Goal: Book appointment/travel/reservation

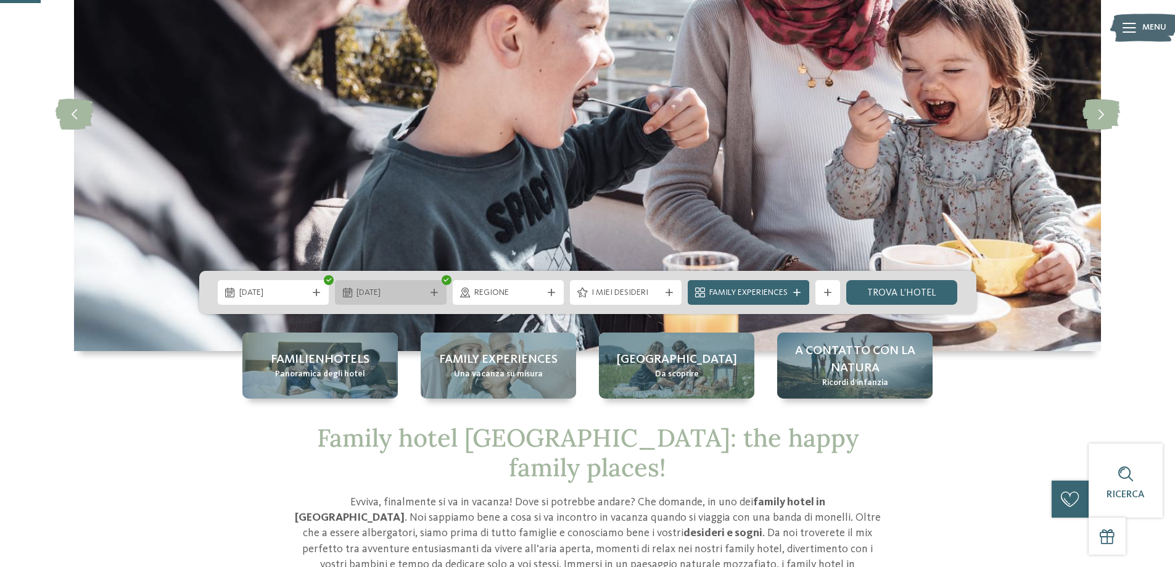
click at [376, 292] on span "[DATE]" at bounding box center [391, 293] width 68 height 12
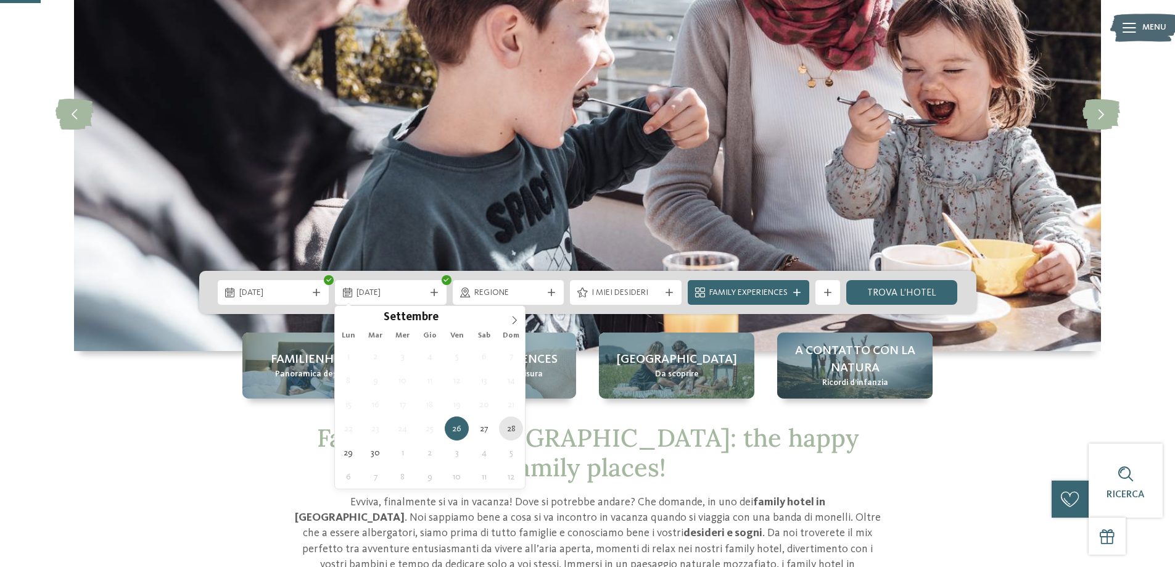
type div "[DATE]"
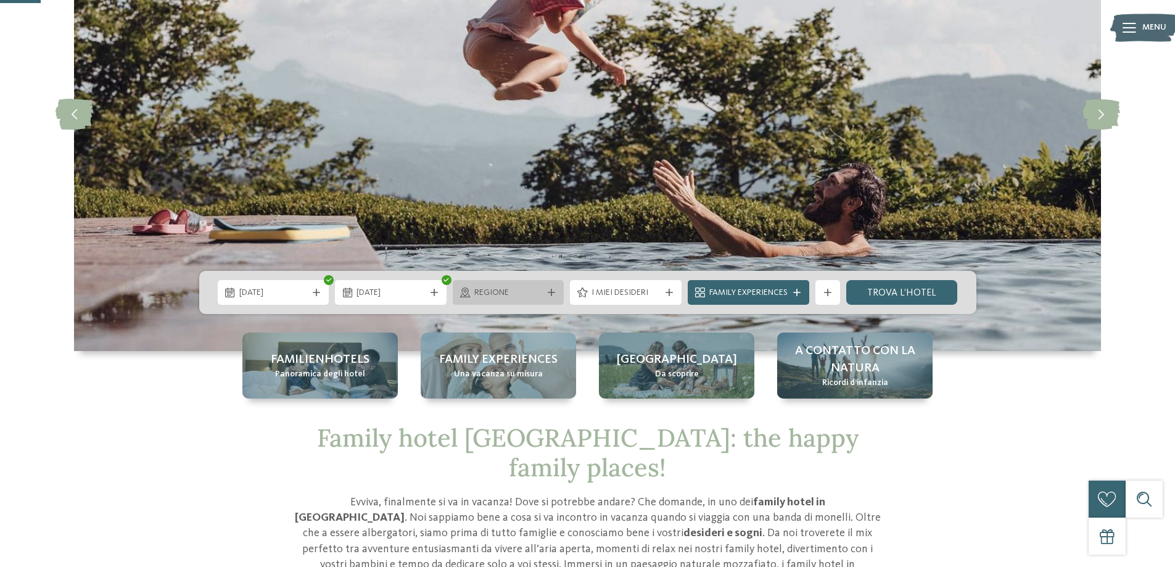
click at [492, 292] on span "Regione" at bounding box center [509, 293] width 68 height 12
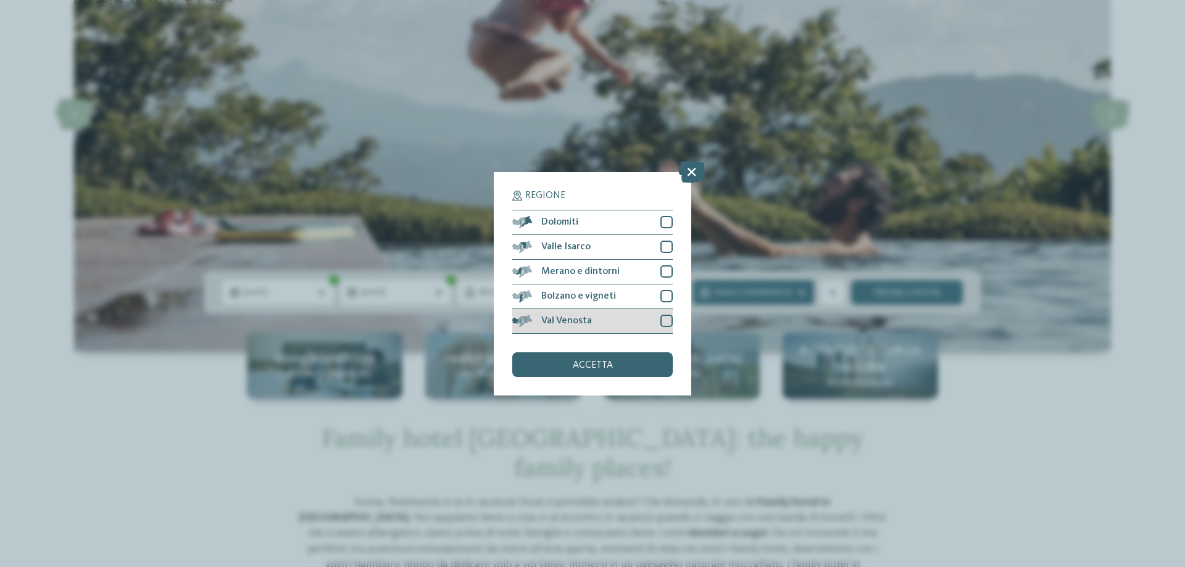
click at [663, 317] on div at bounding box center [666, 321] width 12 height 12
click at [663, 296] on div at bounding box center [666, 296] width 12 height 12
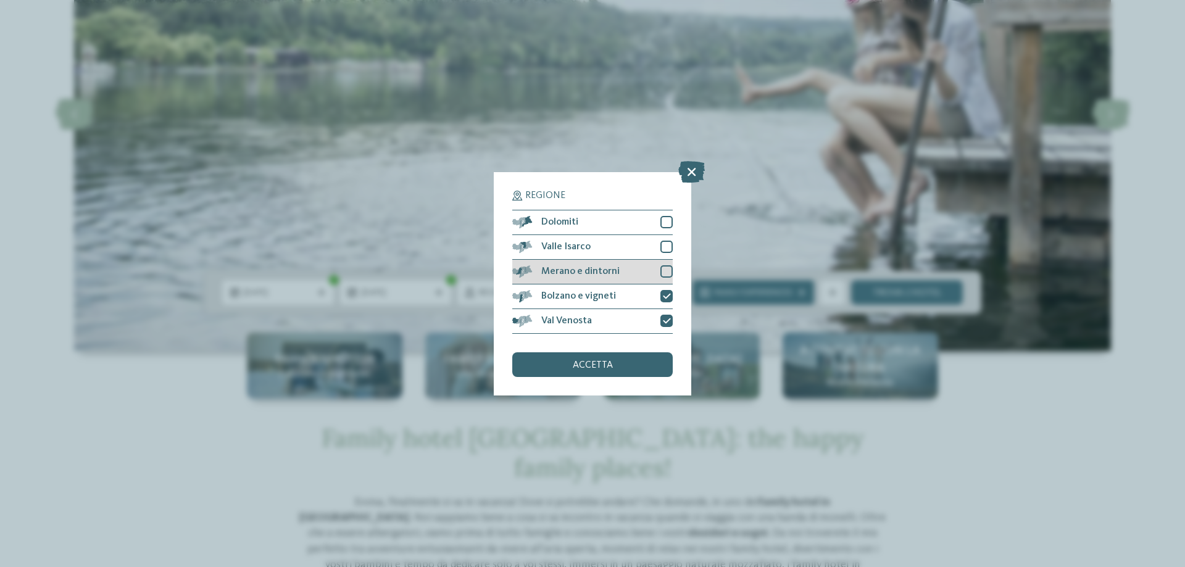
drag, startPoint x: 666, startPoint y: 276, endPoint x: 666, endPoint y: 260, distance: 15.4
click at [666, 275] on div at bounding box center [666, 271] width 12 height 12
drag, startPoint x: 666, startPoint y: 244, endPoint x: 668, endPoint y: 226, distance: 18.1
click at [665, 244] on div at bounding box center [666, 247] width 12 height 12
click at [667, 220] on div at bounding box center [666, 222] width 12 height 12
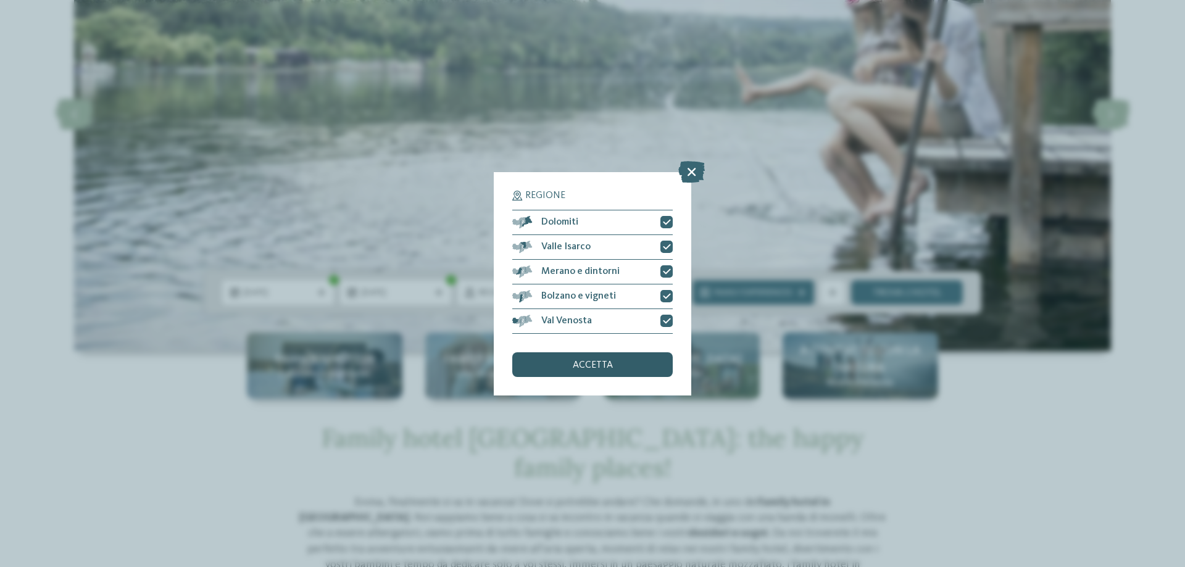
click at [605, 363] on span "accetta" at bounding box center [593, 365] width 40 height 10
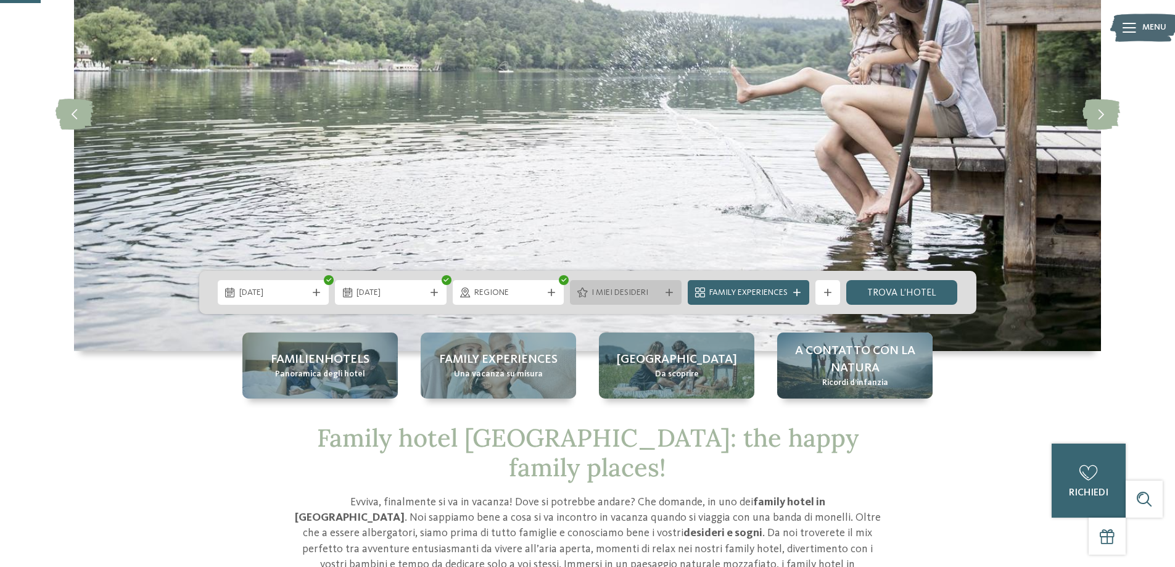
click at [619, 289] on span "I miei desideri" at bounding box center [626, 293] width 68 height 12
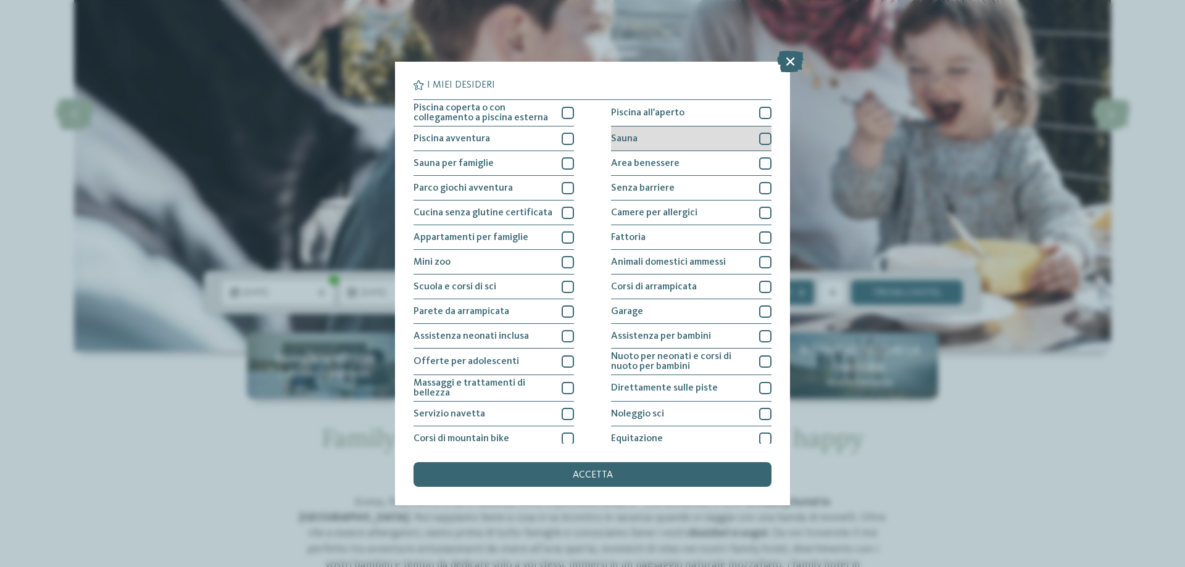
click at [759, 139] on div at bounding box center [765, 139] width 12 height 12
click at [759, 165] on div at bounding box center [765, 163] width 12 height 12
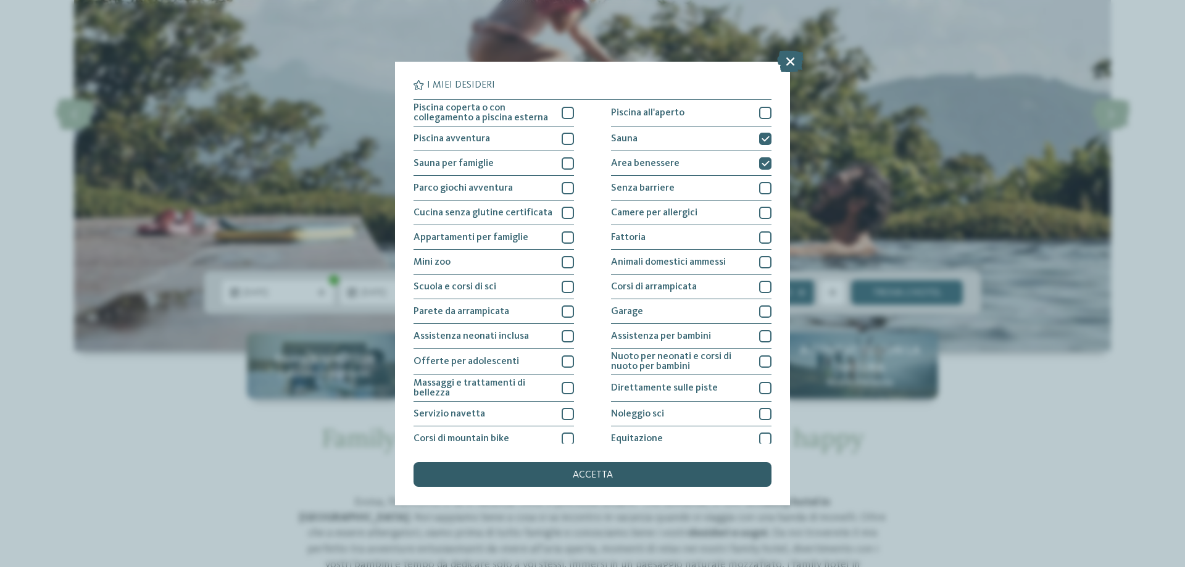
click at [598, 476] on span "accetta" at bounding box center [593, 475] width 40 height 10
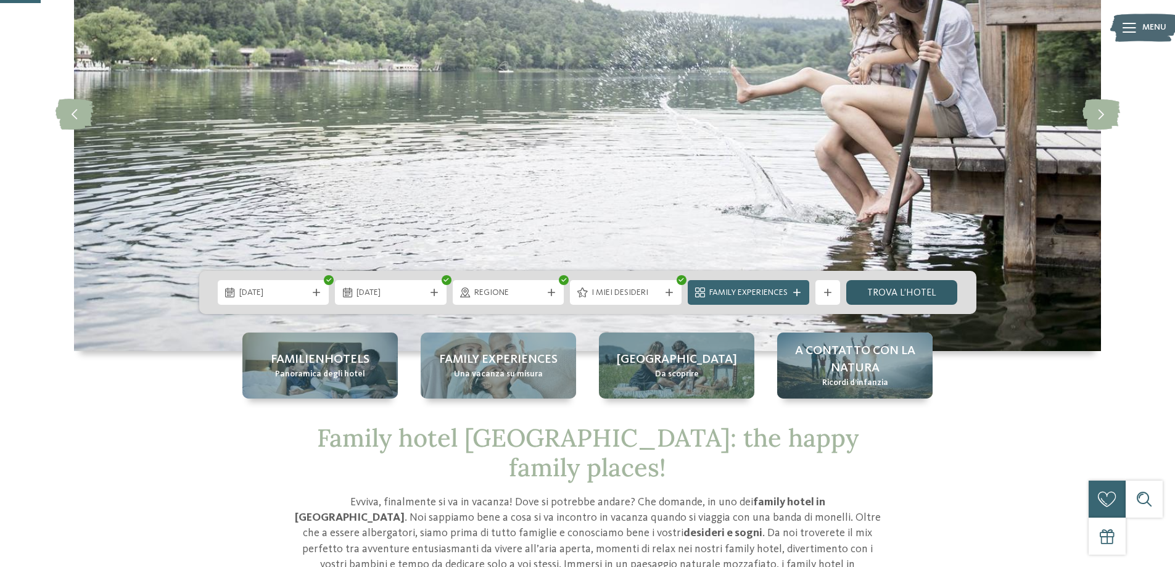
click at [893, 289] on link "trova l’hotel" at bounding box center [903, 292] width 112 height 25
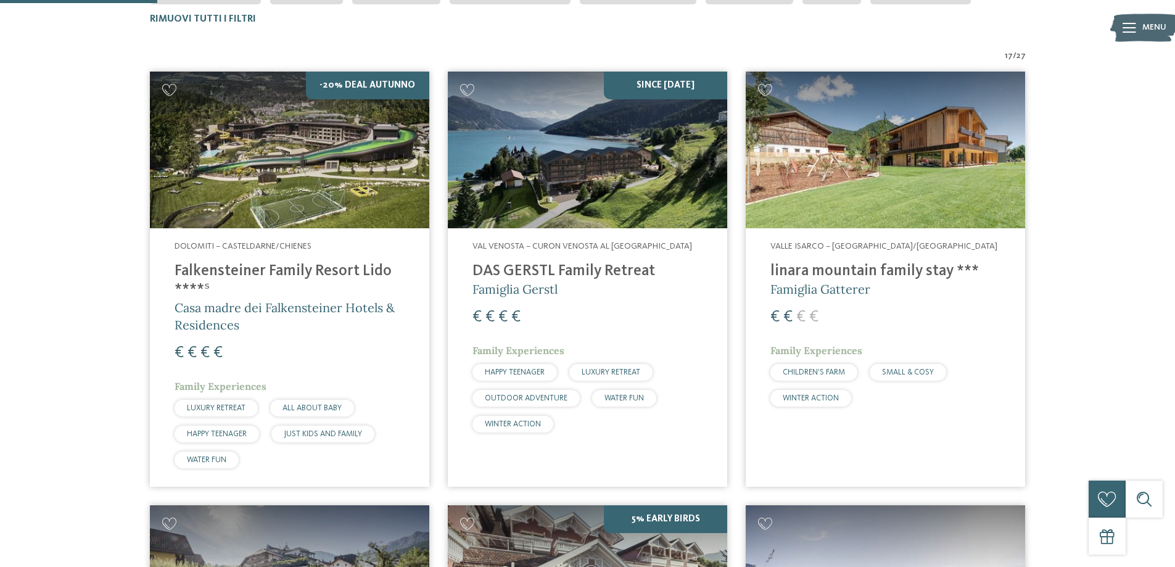
click at [640, 188] on img at bounding box center [588, 150] width 280 height 157
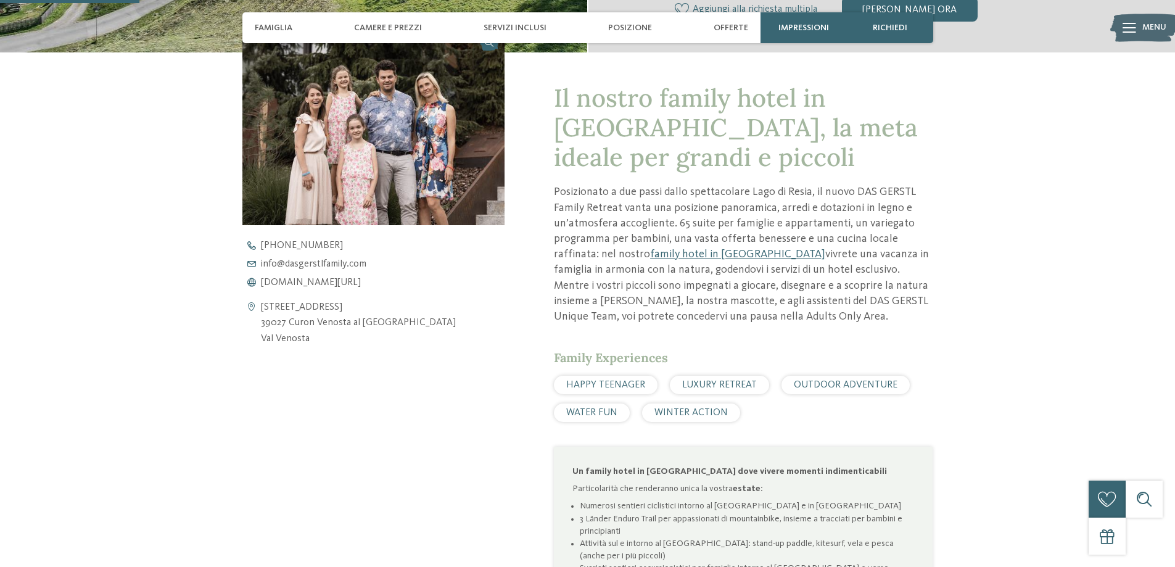
scroll to position [617, 0]
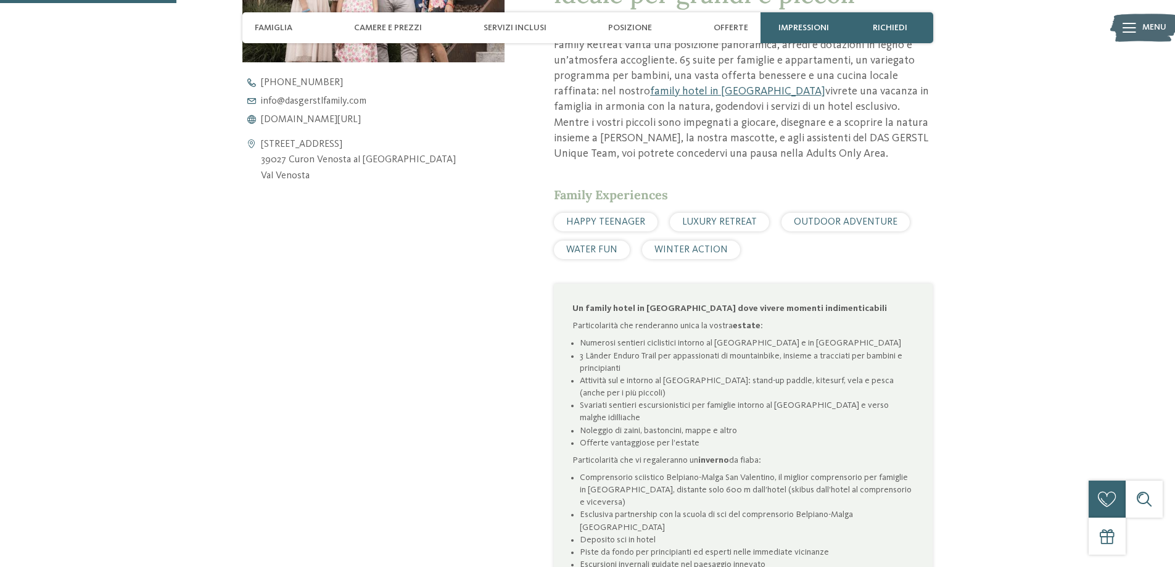
drag, startPoint x: 260, startPoint y: 157, endPoint x: 409, endPoint y: 157, distance: 149.3
click at [409, 157] on div "Via Altdorf Resia 61 39027 Curon Venosta al lago di Resia Val Venosta" at bounding box center [374, 161] width 263 height 48
copy div "Via Altdorf Resia 61 39027 Curon Venosta al lago di Resia"
click at [387, 279] on div "Apri i dati di contatto Via Altdorf Resia 61 39027 Curon Venosta al lago di Res…" at bounding box center [374, 268] width 263 height 806
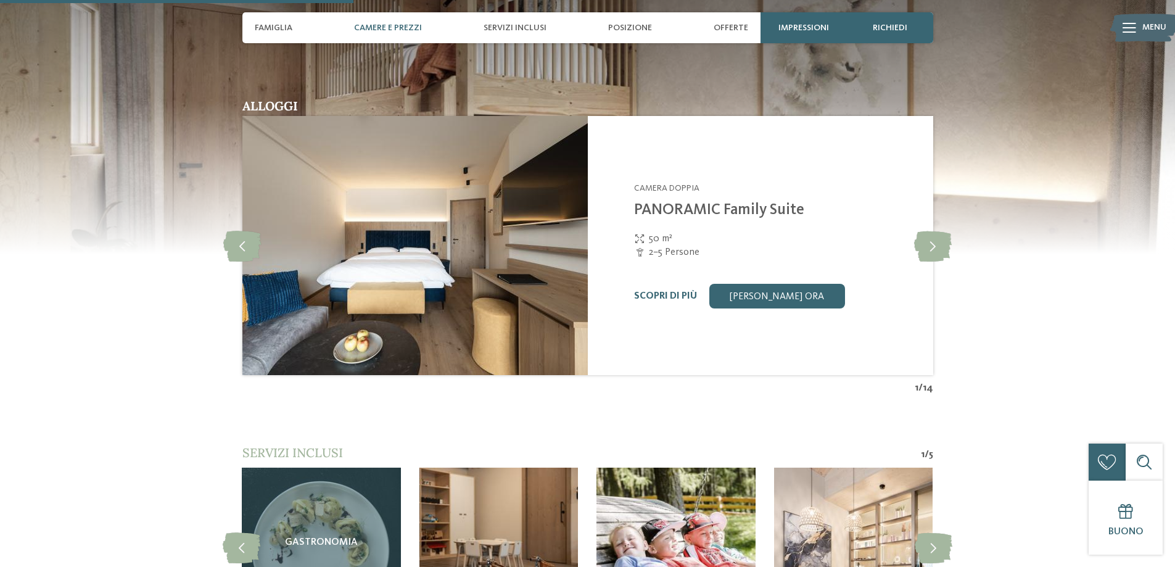
scroll to position [1419, 0]
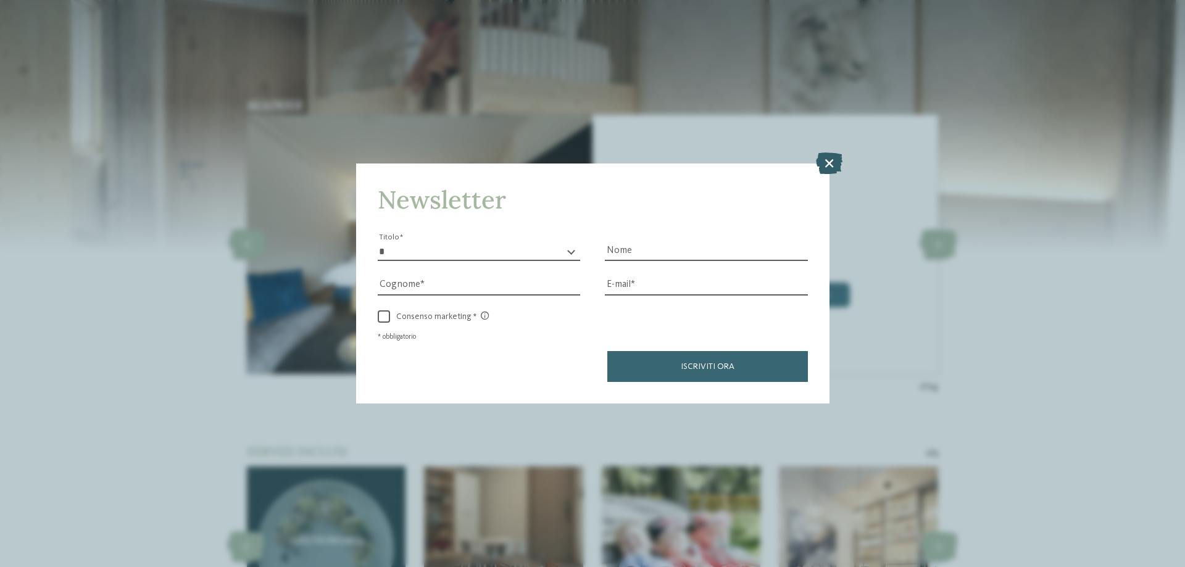
click at [826, 160] on icon at bounding box center [829, 163] width 27 height 22
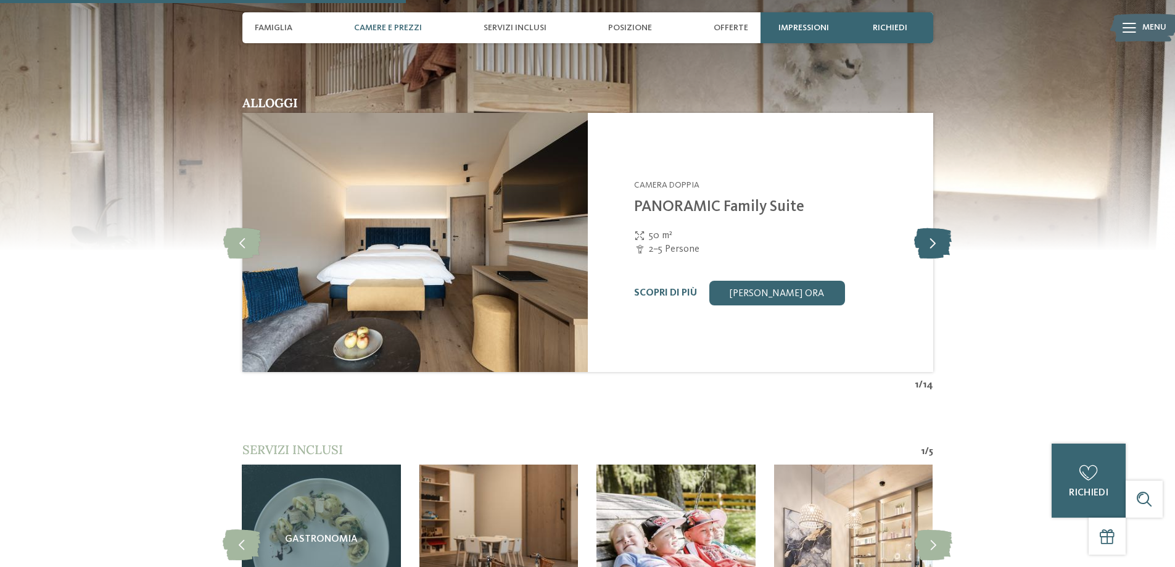
click at [929, 227] on icon at bounding box center [933, 242] width 38 height 31
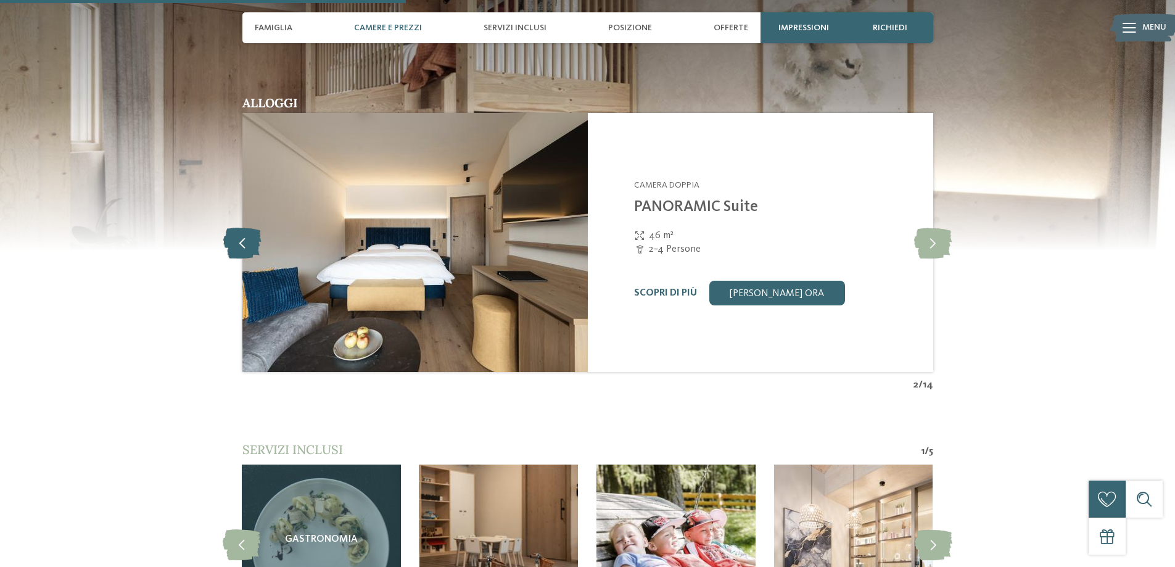
click at [244, 227] on icon at bounding box center [242, 242] width 38 height 31
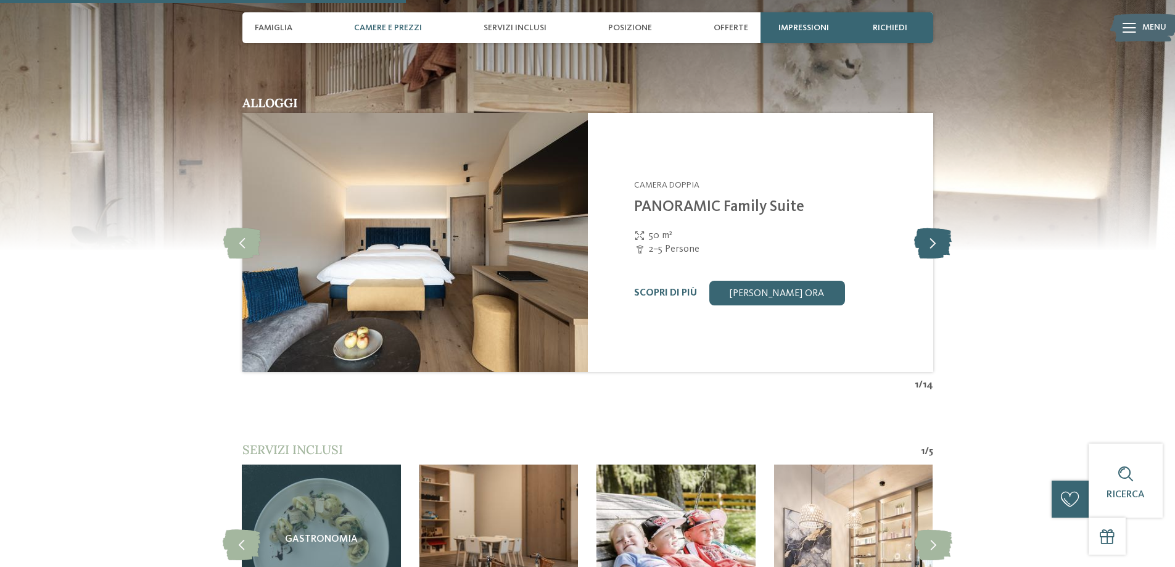
click at [939, 227] on icon at bounding box center [933, 242] width 38 height 31
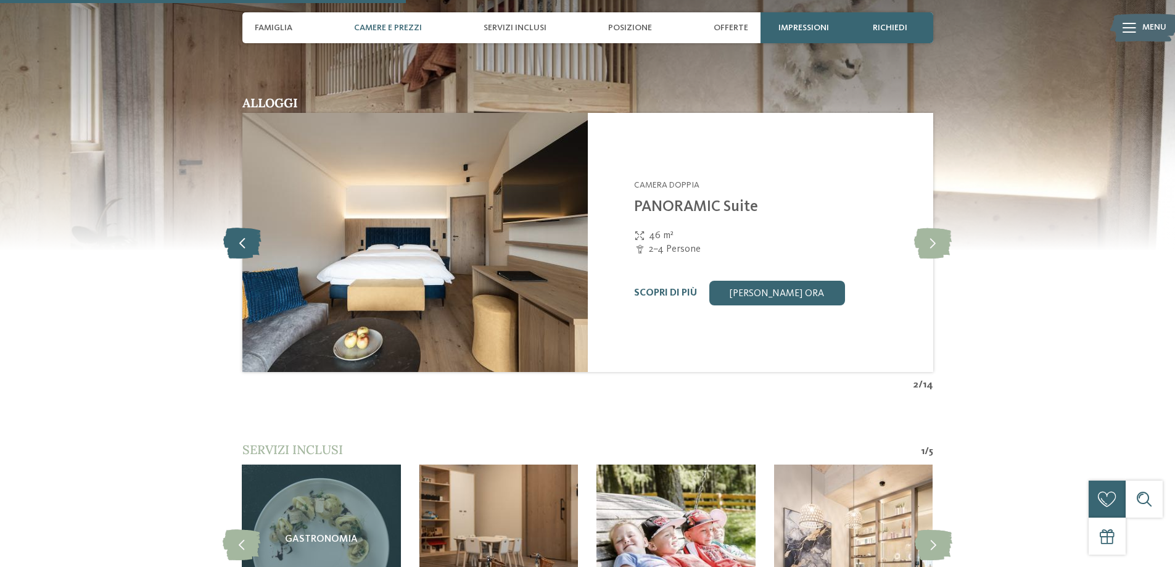
click at [247, 227] on icon at bounding box center [242, 242] width 38 height 31
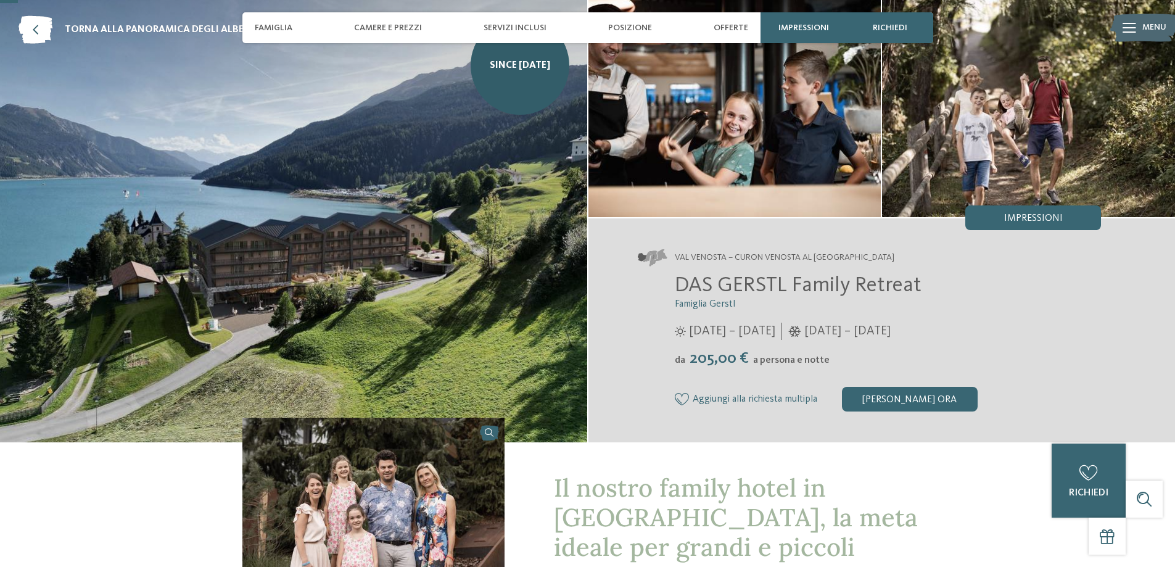
scroll to position [62, 0]
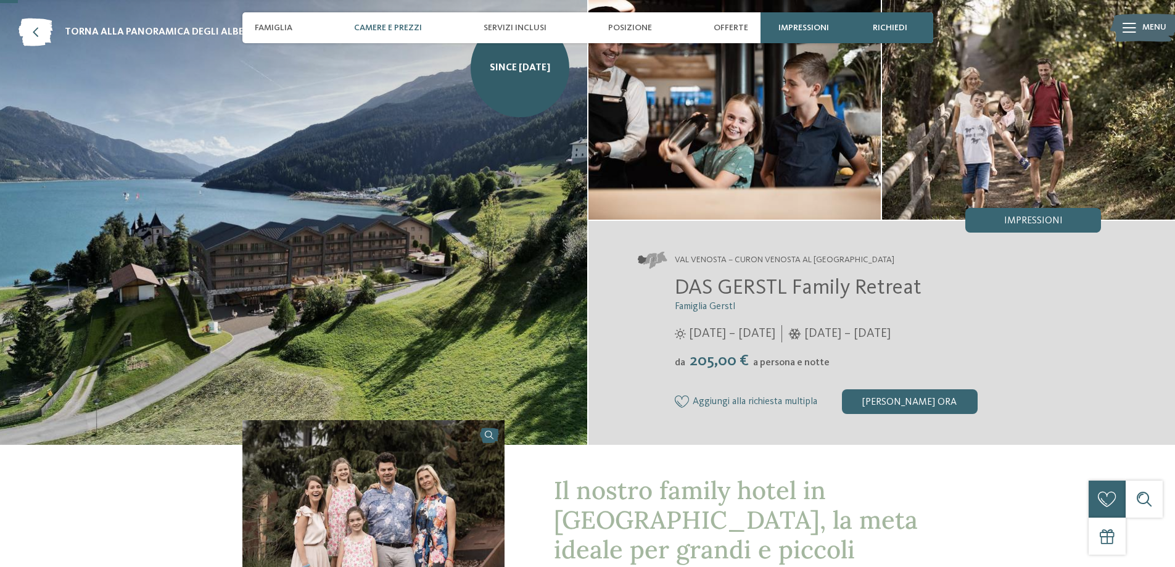
click at [373, 29] on span "Camere e prezzi" at bounding box center [388, 28] width 68 height 10
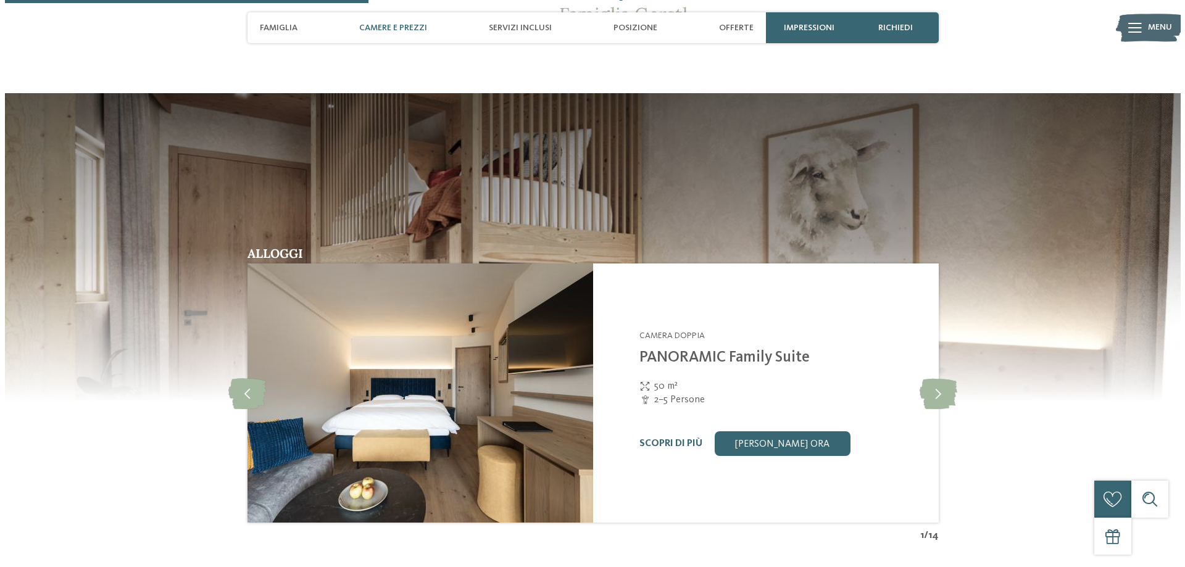
scroll to position [1269, 0]
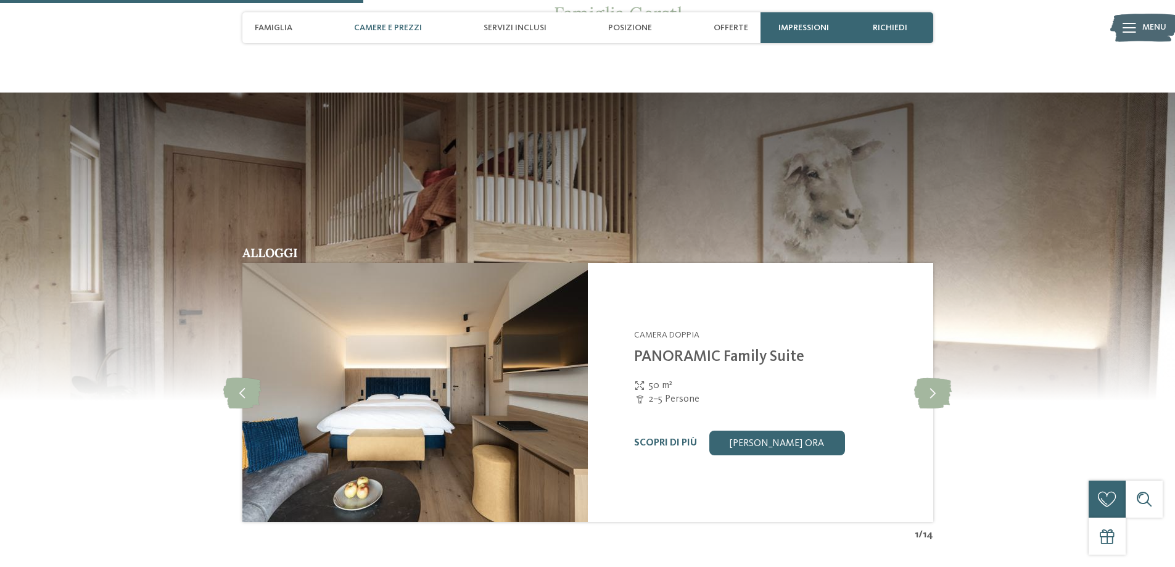
click at [471, 362] on img at bounding box center [416, 392] width 346 height 259
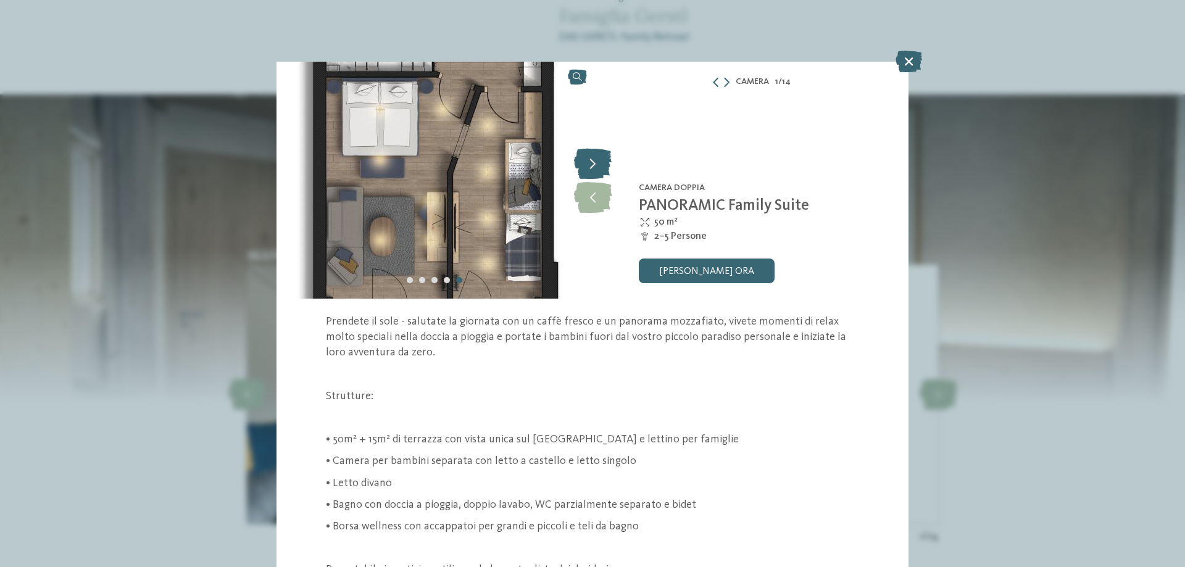
click at [587, 168] on icon at bounding box center [593, 163] width 38 height 31
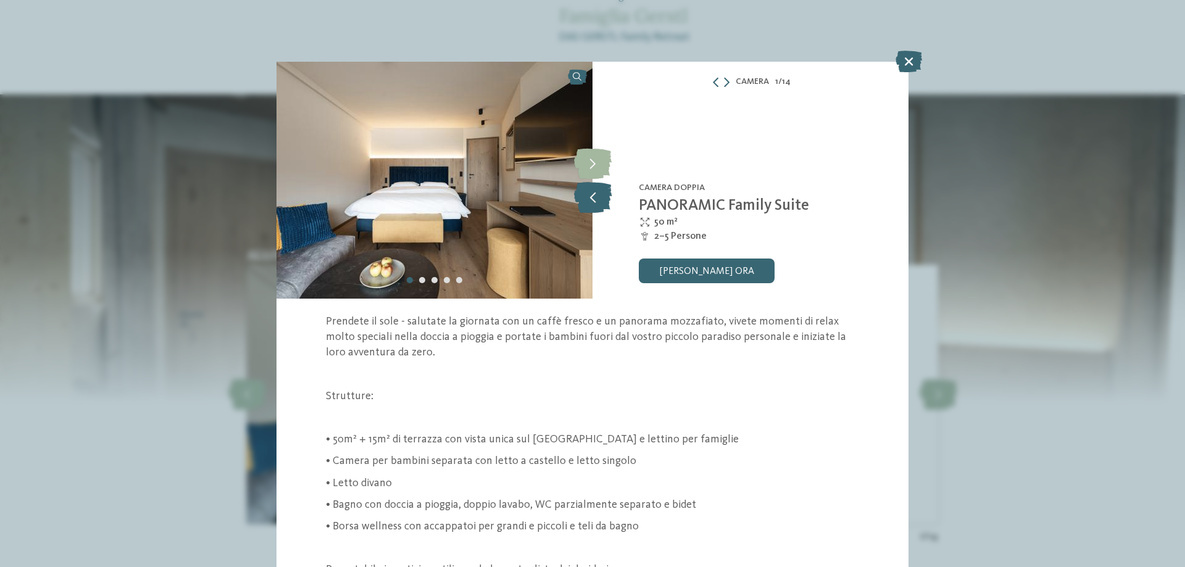
click at [585, 198] on icon at bounding box center [593, 197] width 38 height 31
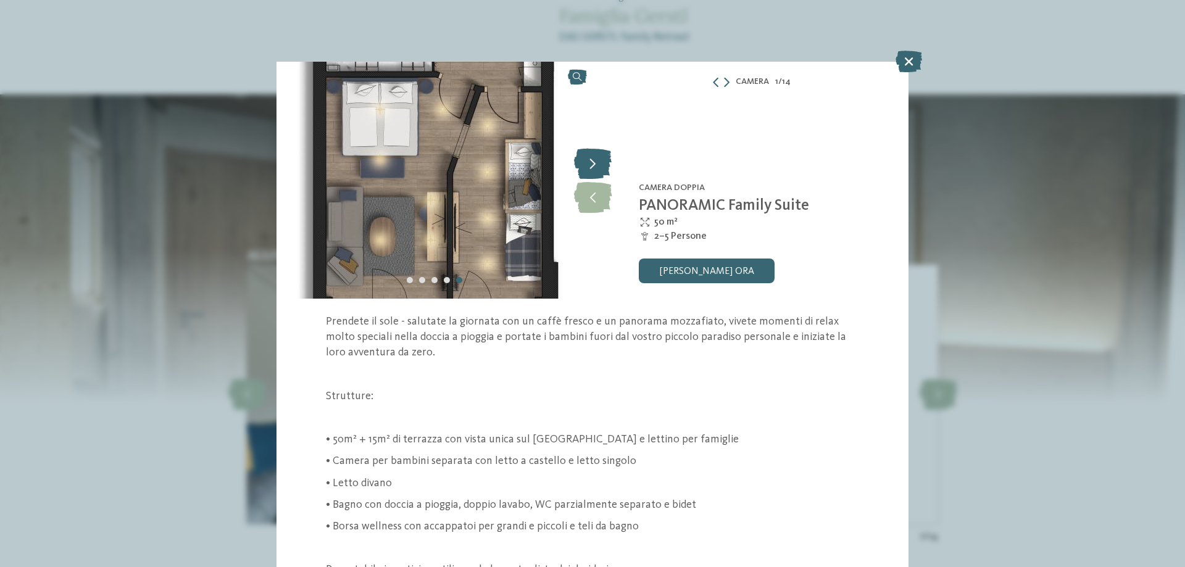
click at [594, 157] on icon at bounding box center [593, 163] width 38 height 31
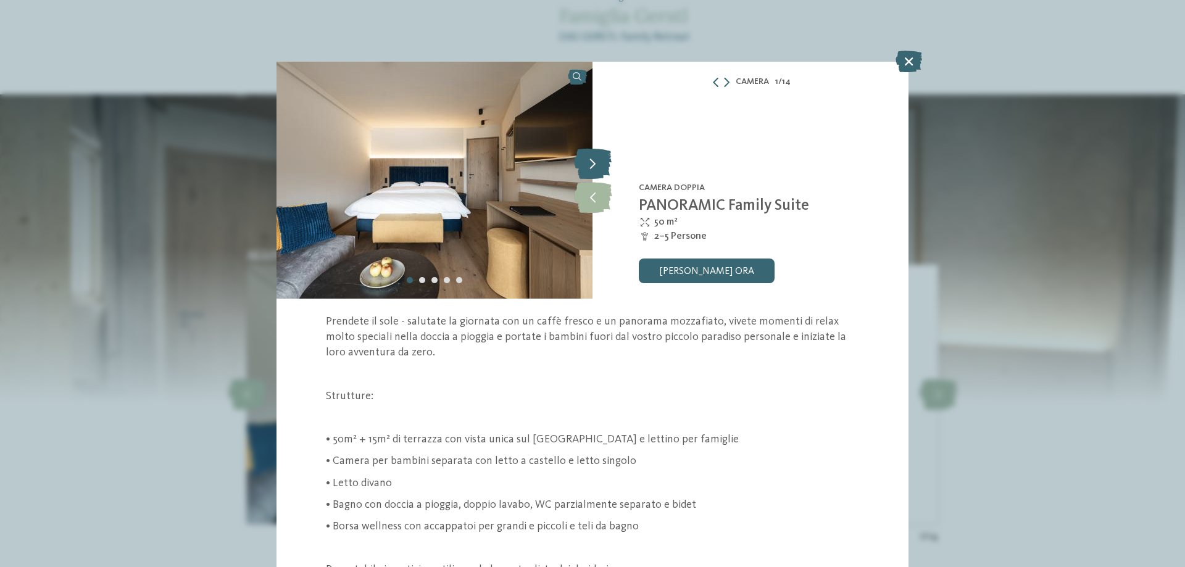
click at [594, 157] on icon at bounding box center [593, 163] width 38 height 31
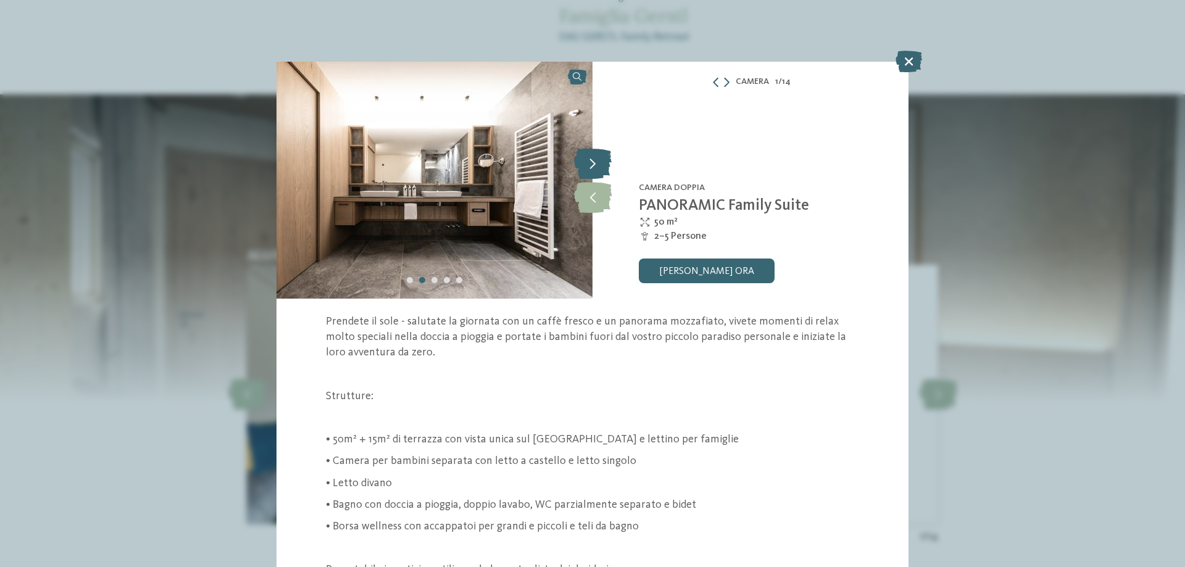
click at [594, 157] on icon at bounding box center [593, 163] width 38 height 31
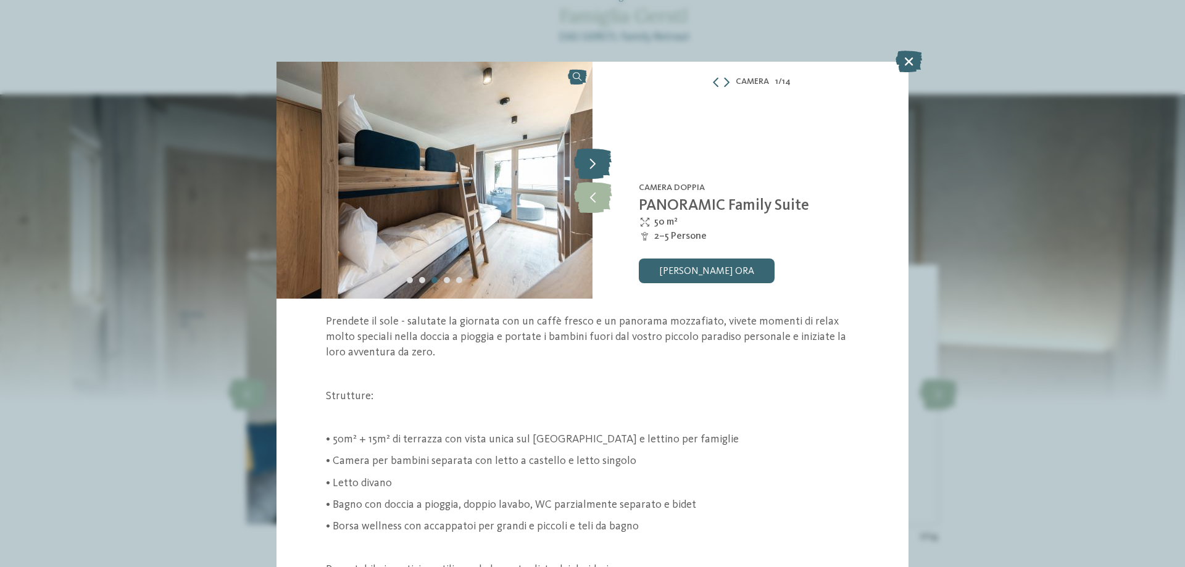
click at [594, 157] on icon at bounding box center [593, 163] width 38 height 31
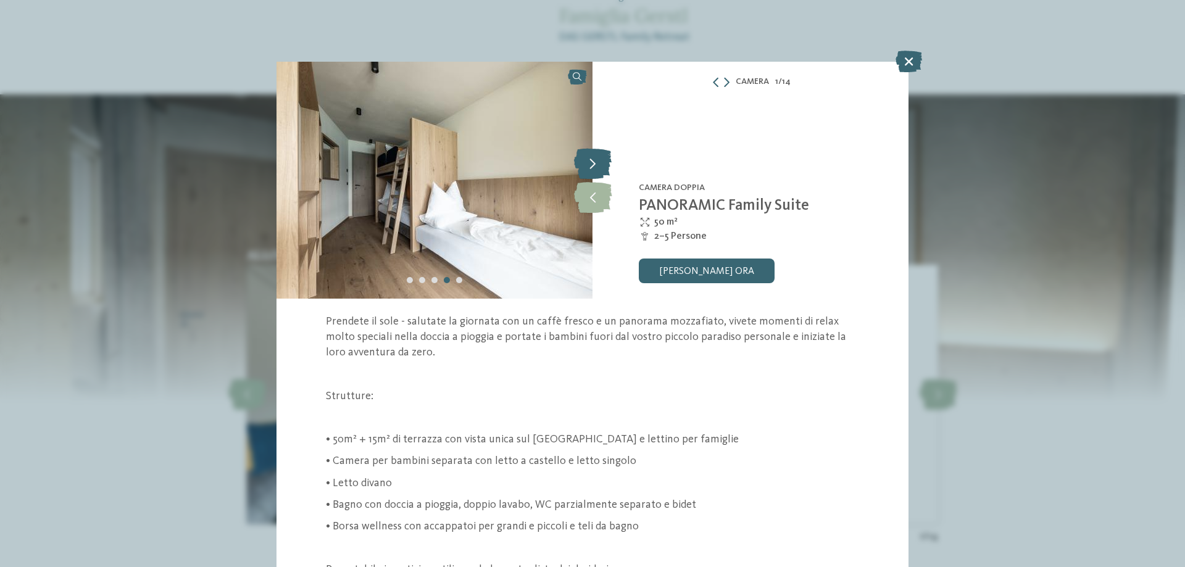
click at [594, 157] on icon at bounding box center [593, 163] width 38 height 31
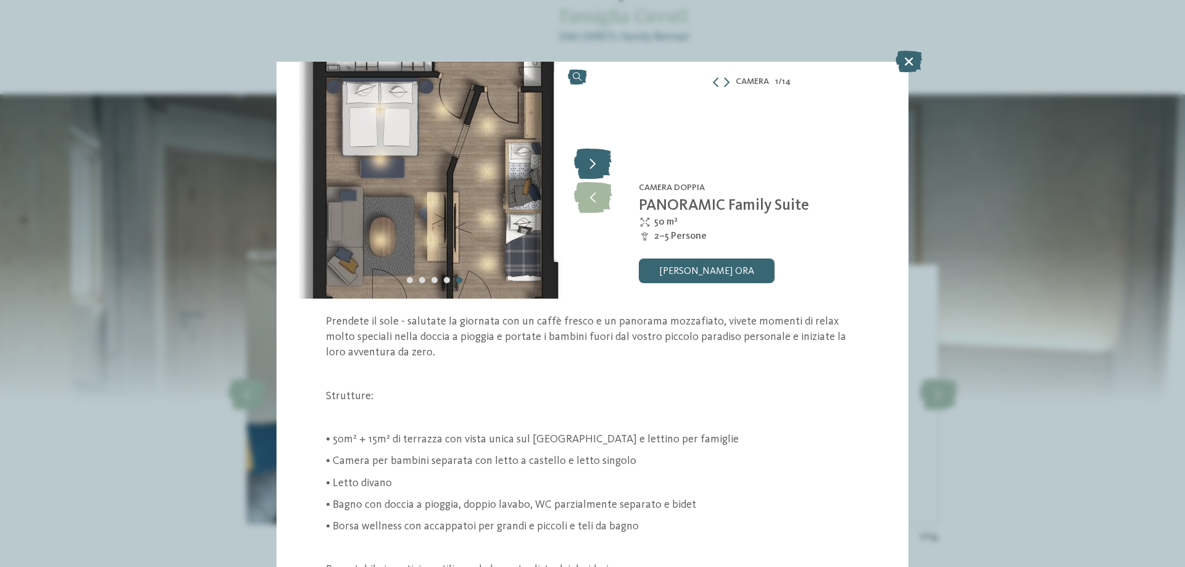
click at [594, 157] on icon at bounding box center [593, 163] width 38 height 31
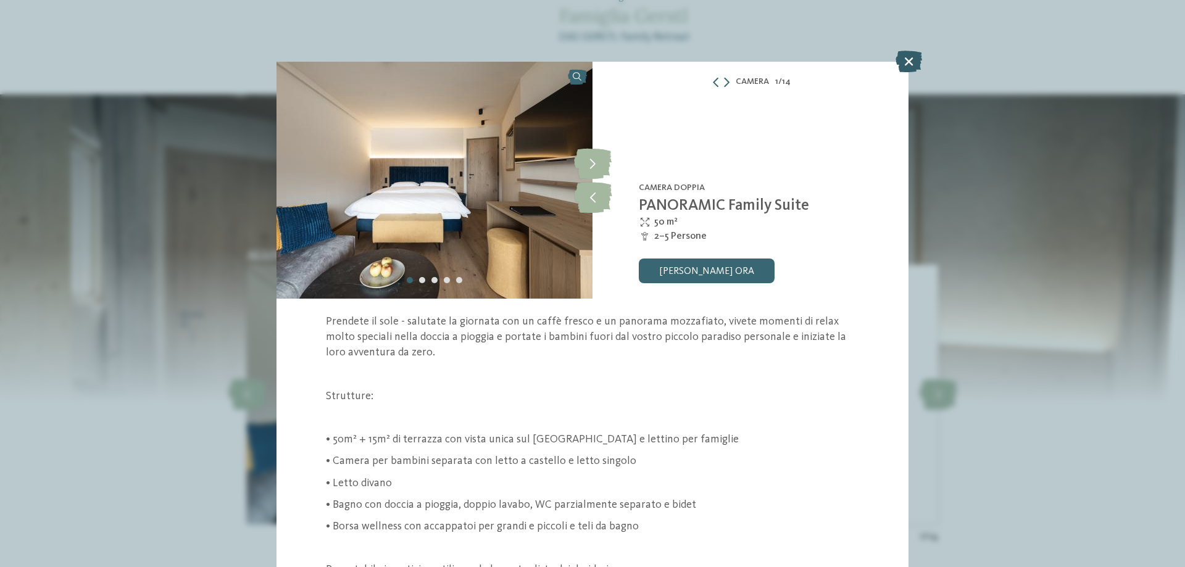
click at [908, 62] on icon at bounding box center [908, 62] width 27 height 22
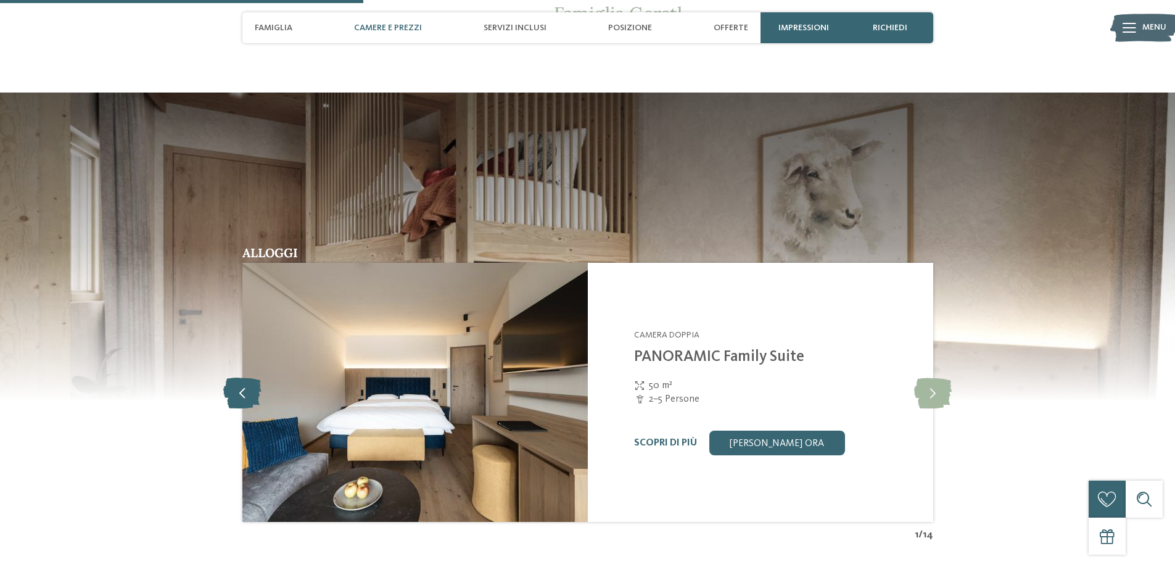
click at [241, 377] on icon at bounding box center [242, 392] width 38 height 31
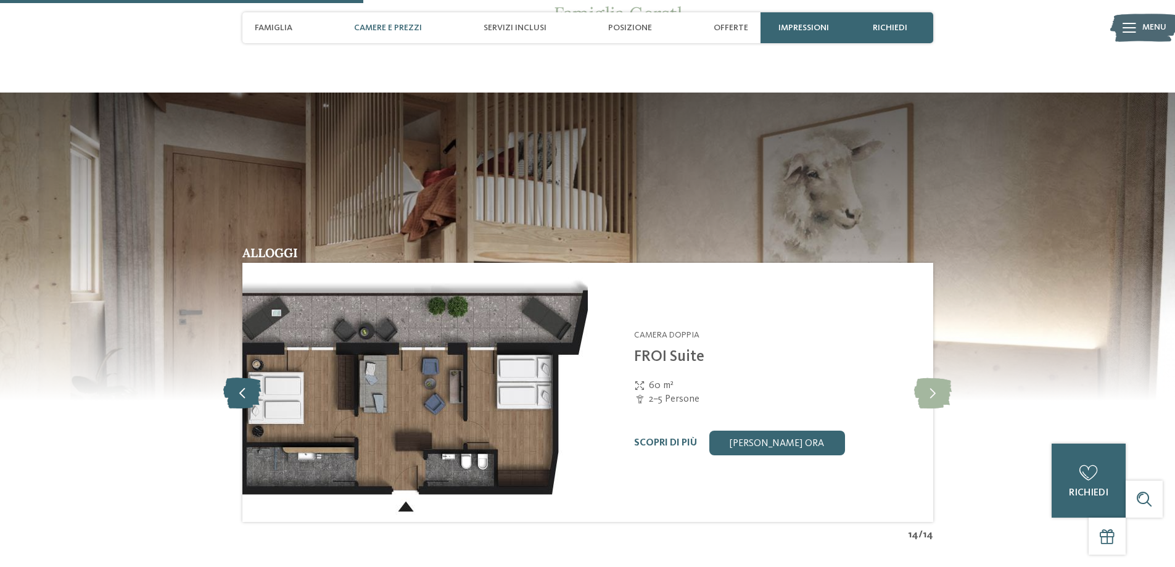
click at [244, 377] on icon at bounding box center [242, 392] width 38 height 31
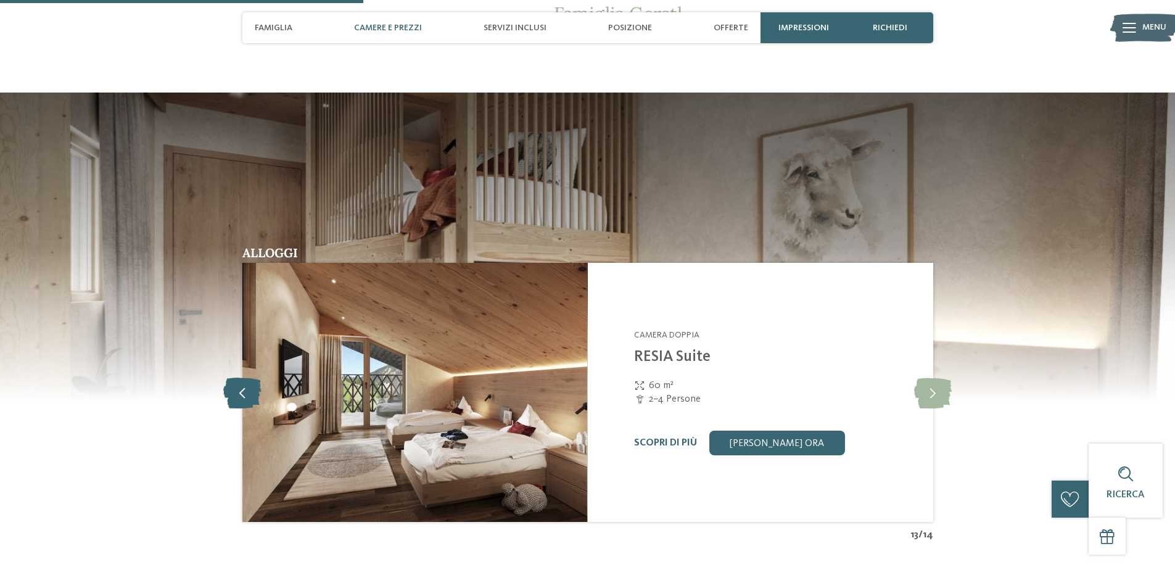
click at [244, 377] on icon at bounding box center [242, 392] width 38 height 31
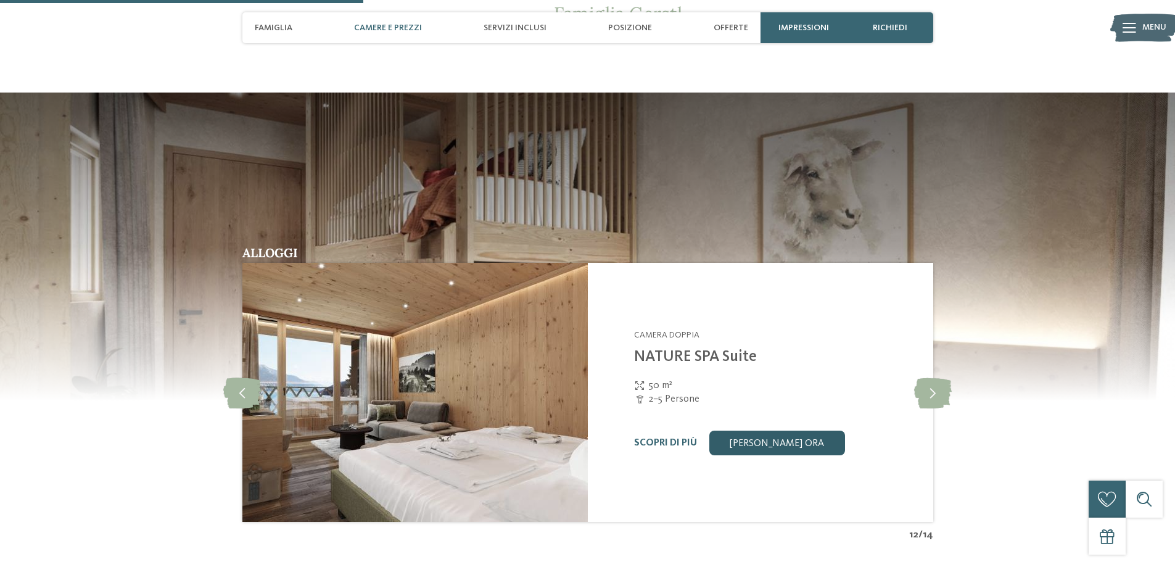
click at [804, 431] on link "[PERSON_NAME] ora" at bounding box center [778, 443] width 136 height 25
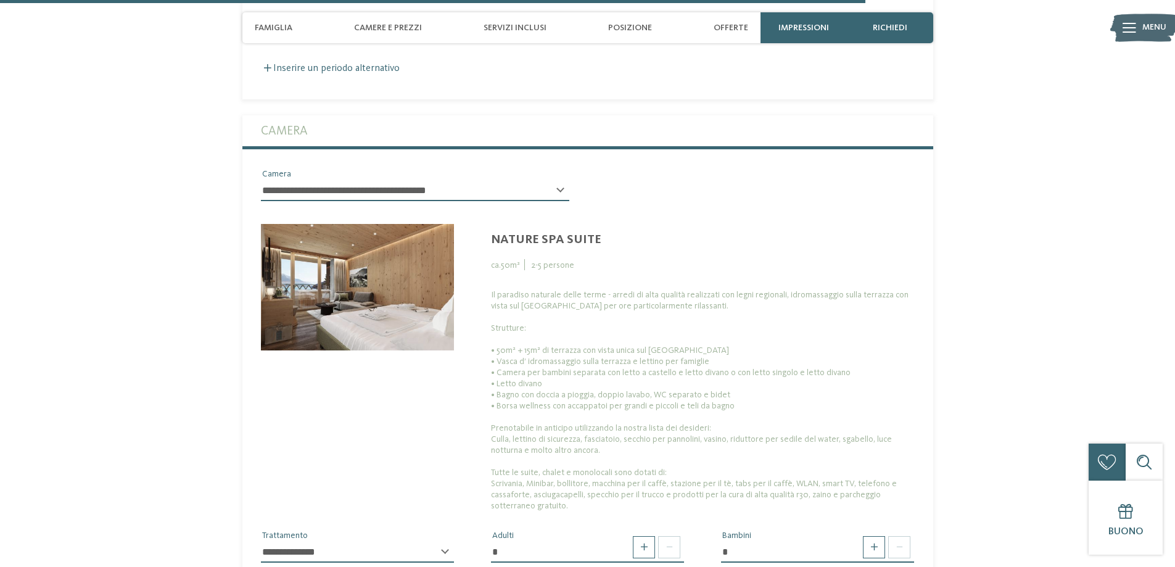
scroll to position [3267, 0]
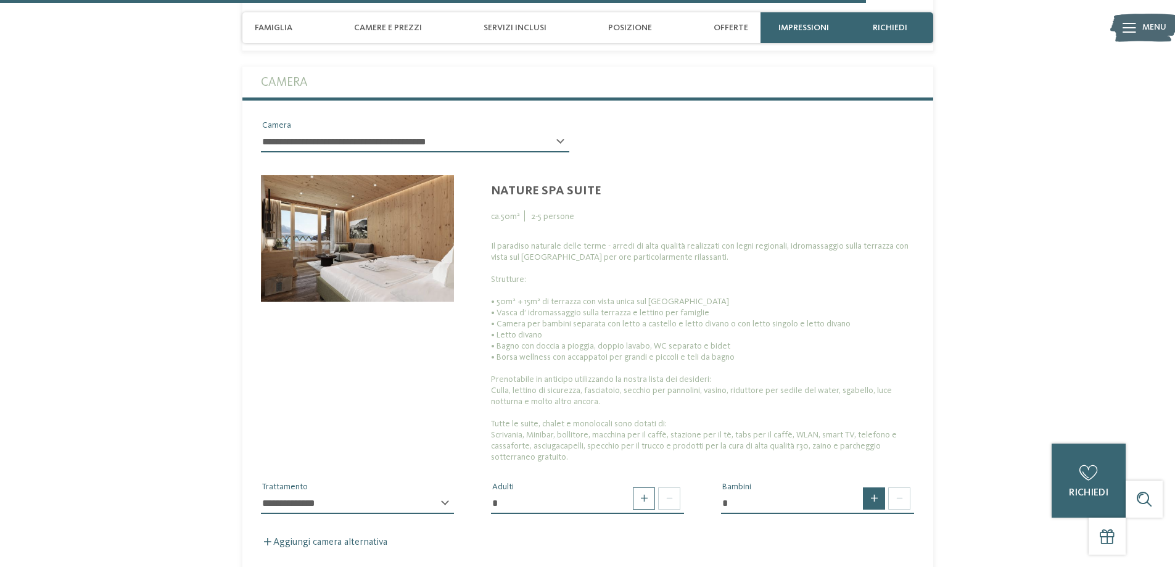
click at [874, 487] on span at bounding box center [874, 498] width 22 height 22
type input "*"
click at [760, 537] on select "* * * * * * * * * * * ** ** ** ** ** ** ** **" at bounding box center [817, 547] width 193 height 21
select select "*"
click at [721, 537] on select "* * * * * * * * * * * ** ** ** ** ** ** ** **" at bounding box center [817, 547] width 193 height 21
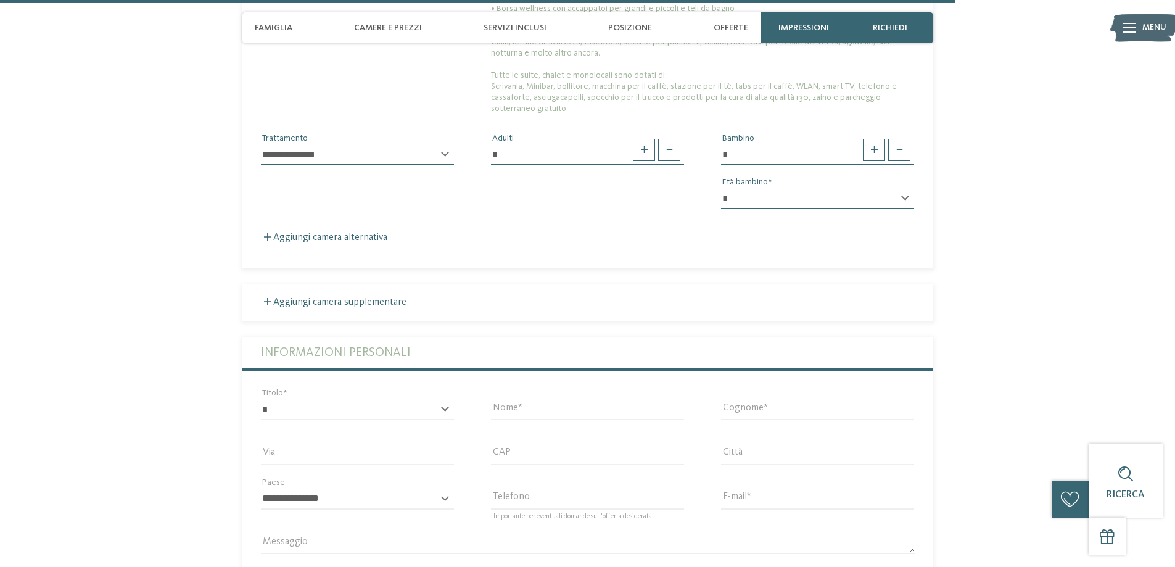
scroll to position [3637, 0]
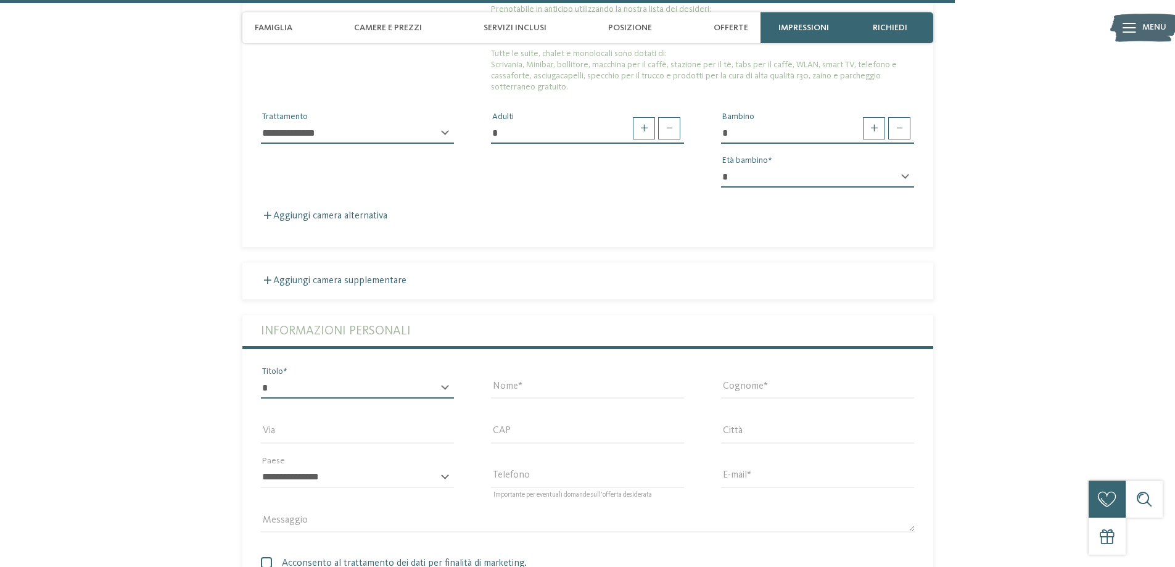
click at [391, 378] on select "* ****** ******* ******** ******" at bounding box center [357, 388] width 193 height 21
select select "*"
click at [261, 378] on select "* ****** ******* ******** ******" at bounding box center [357, 388] width 193 height 21
click at [504, 378] on input "Nome" at bounding box center [587, 388] width 193 height 21
type input "********"
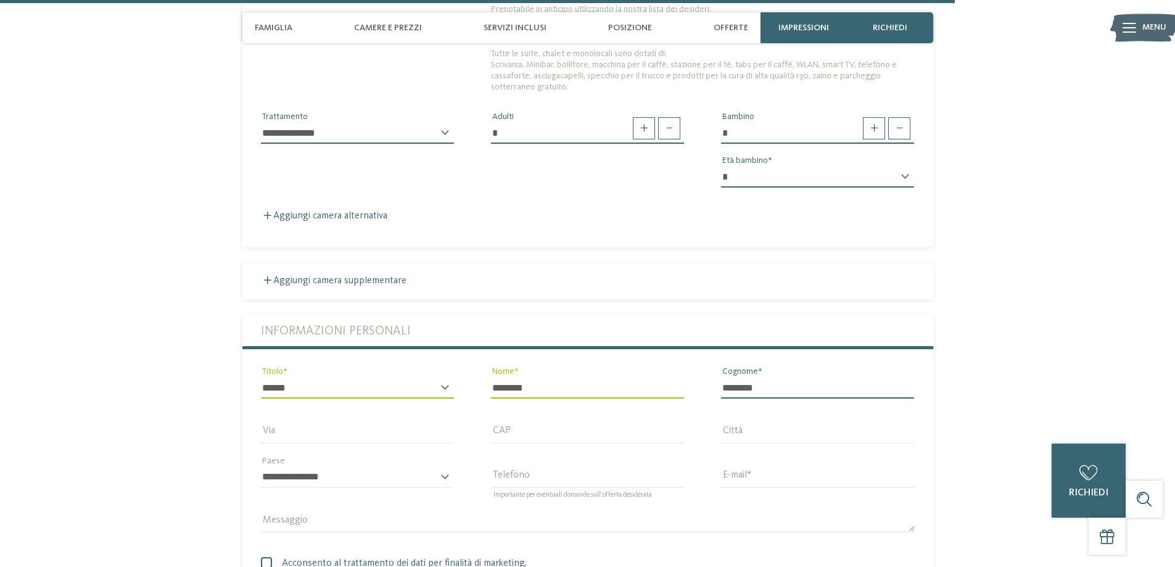
type input "********"
click at [328, 422] on input "Via" at bounding box center [357, 432] width 193 height 21
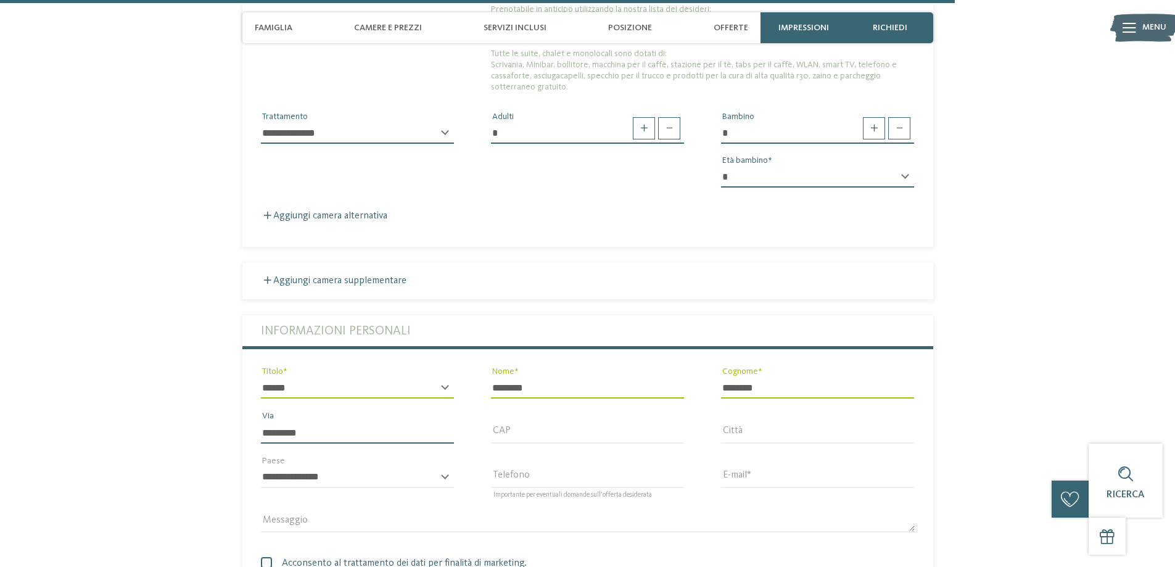
type input "*********"
type input "*****"
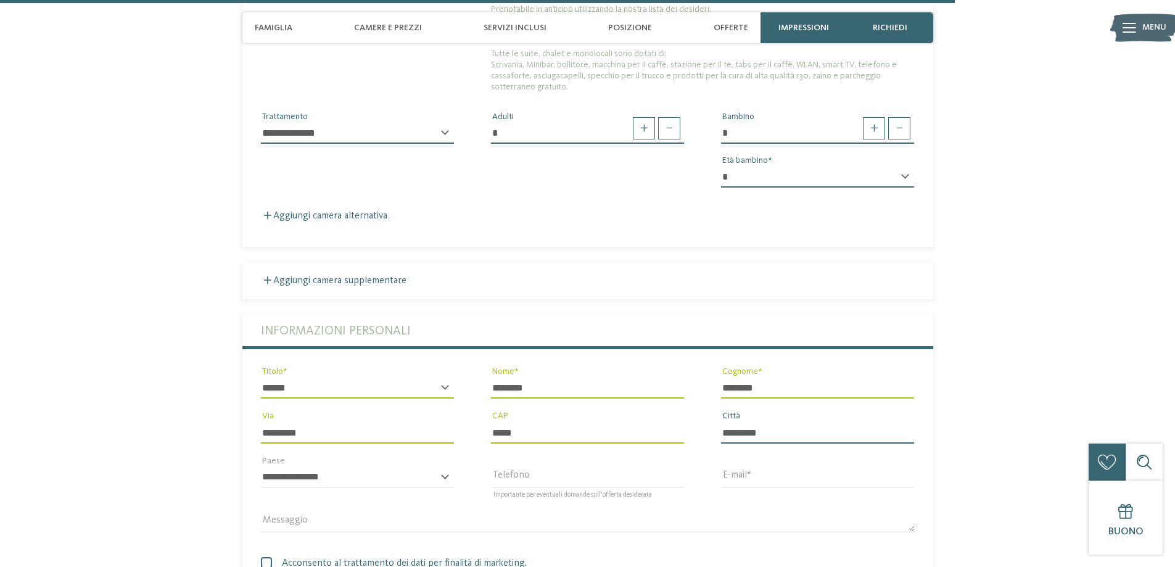
type input "*********"
click at [431, 467] on select "**********" at bounding box center [357, 477] width 193 height 21
select select "**"
click at [261, 467] on select "**********" at bounding box center [357, 477] width 193 height 21
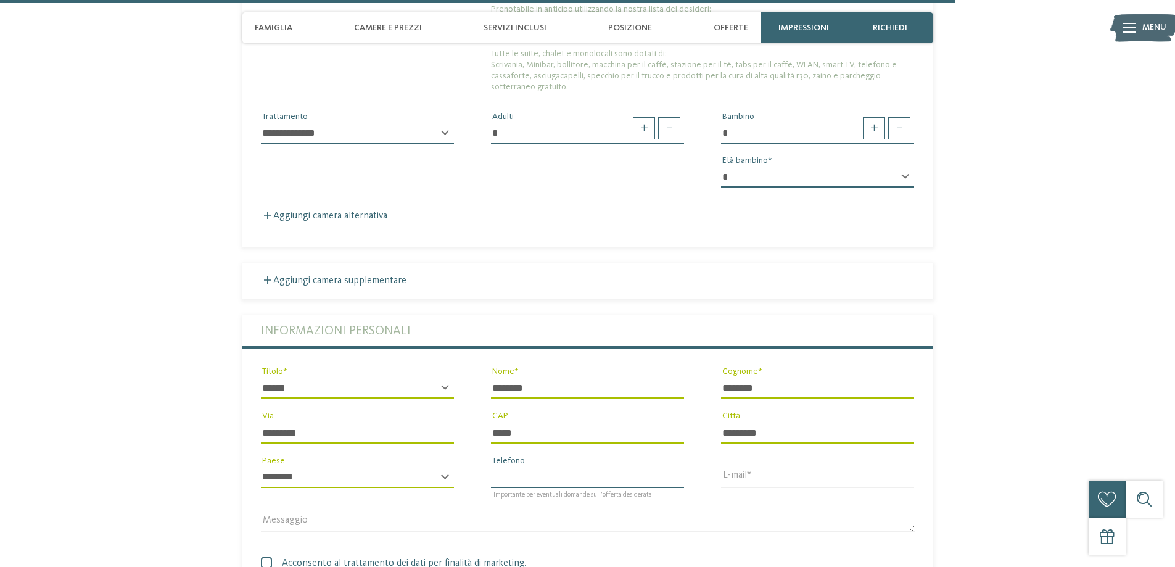
click at [539, 467] on input "Telefono" at bounding box center [587, 477] width 193 height 21
type input "**********"
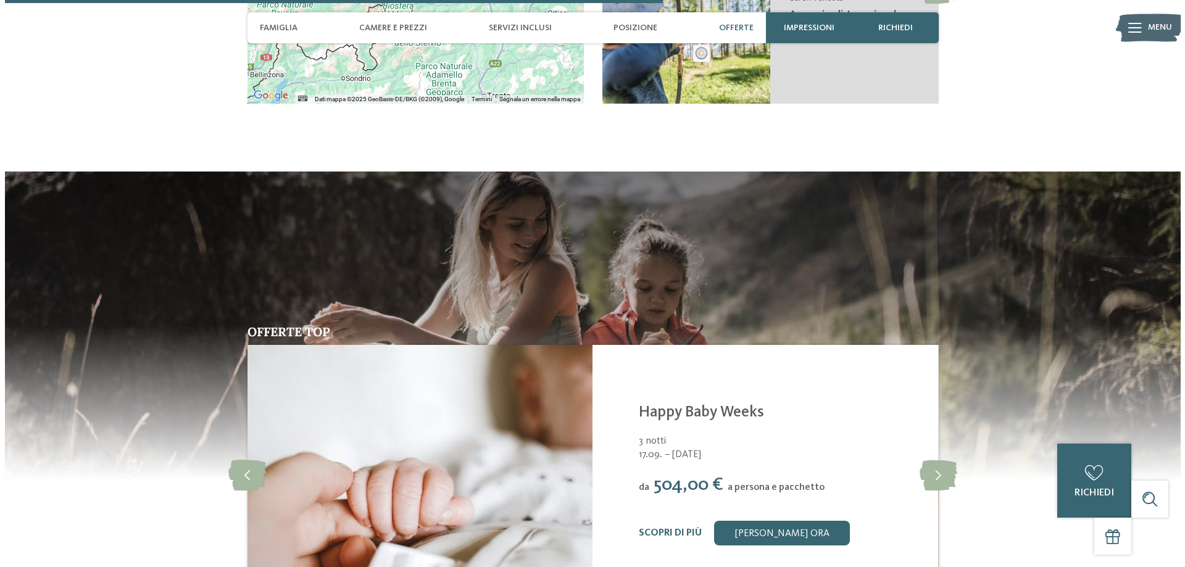
scroll to position [2526, 0]
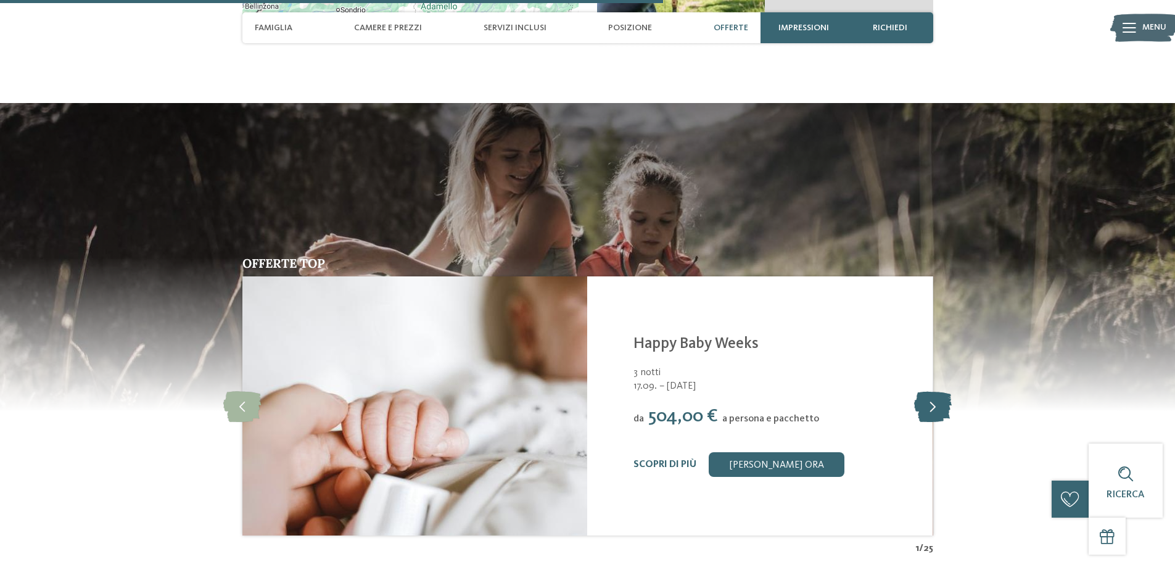
type input "**********"
click at [936, 391] on icon at bounding box center [933, 406] width 38 height 31
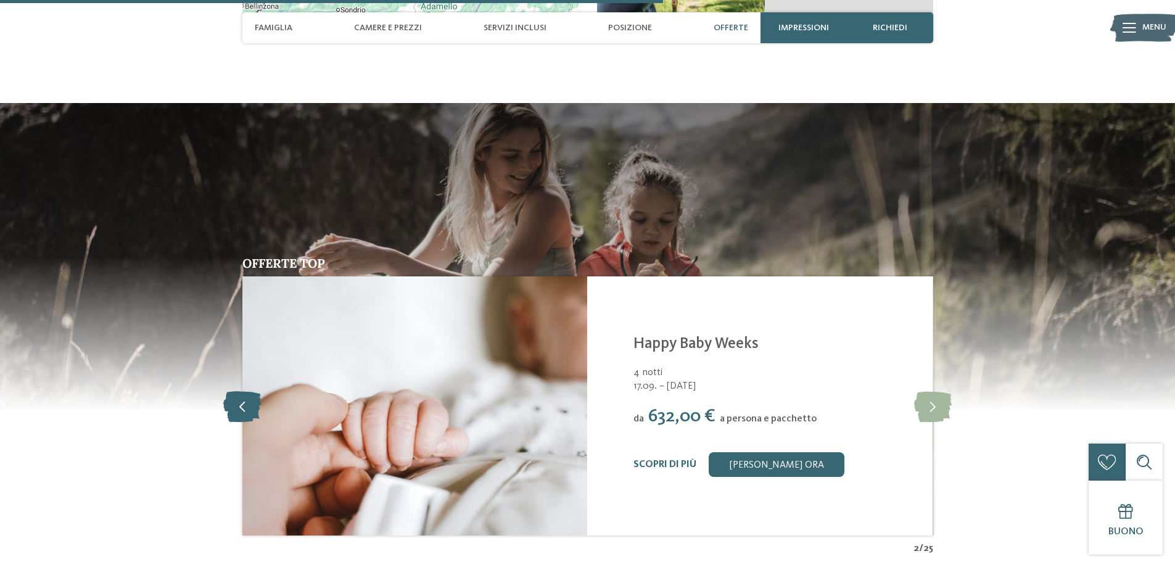
click at [227, 391] on icon at bounding box center [242, 406] width 38 height 31
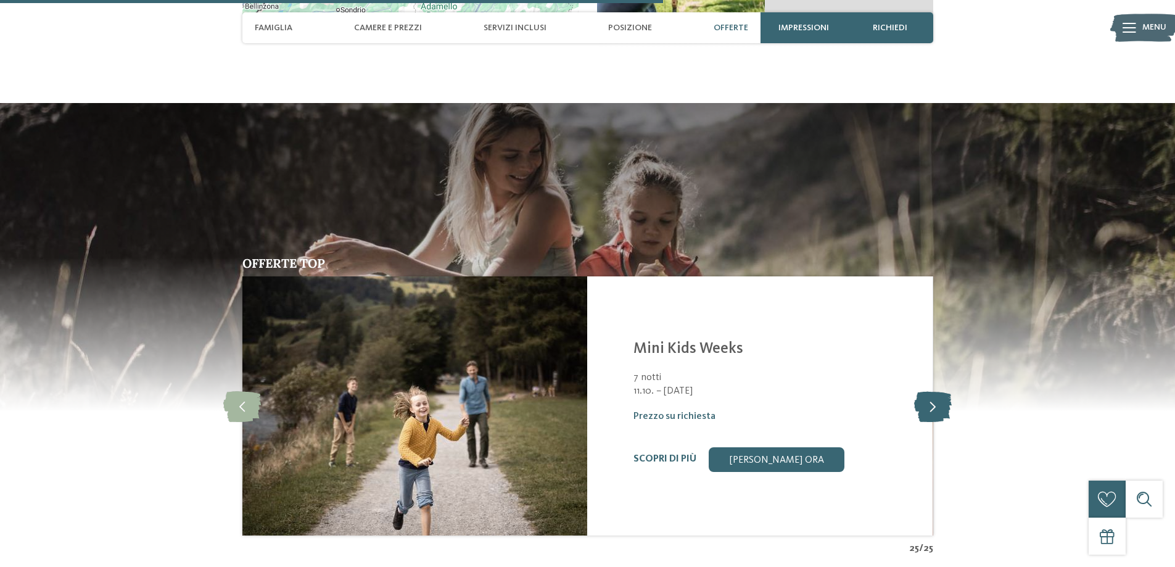
click at [932, 391] on icon at bounding box center [933, 406] width 38 height 31
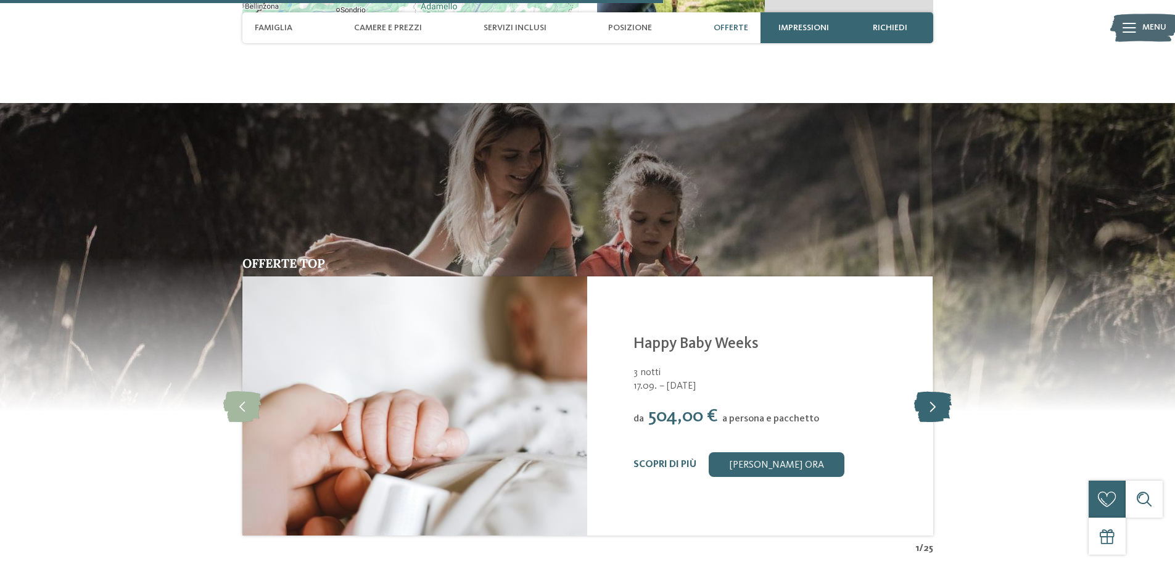
click at [932, 391] on icon at bounding box center [933, 406] width 38 height 31
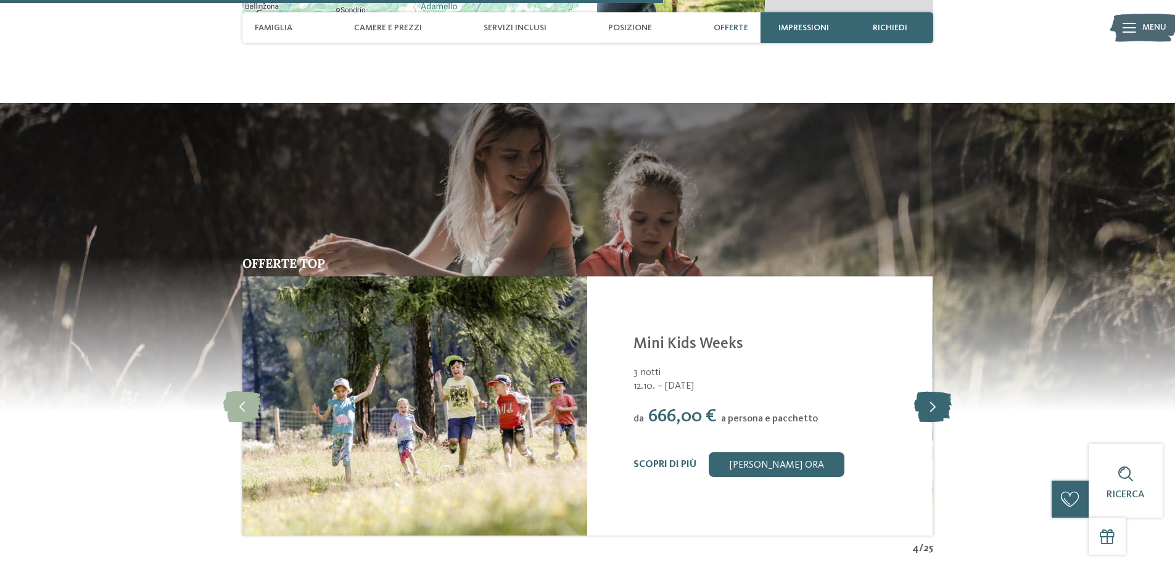
click at [932, 391] on icon at bounding box center [933, 406] width 38 height 31
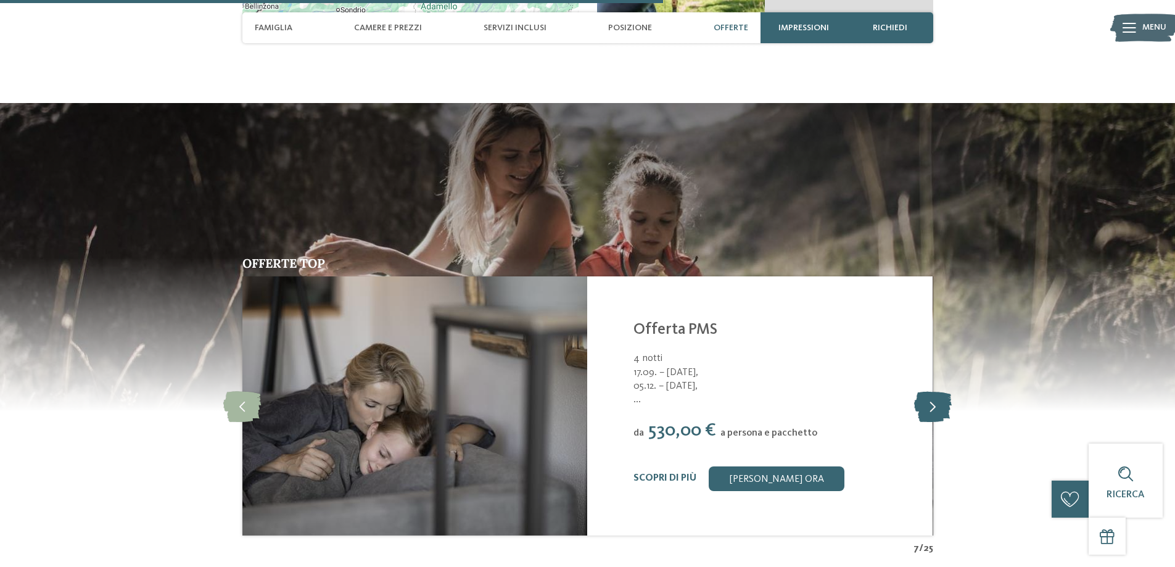
click at [932, 391] on icon at bounding box center [933, 406] width 38 height 31
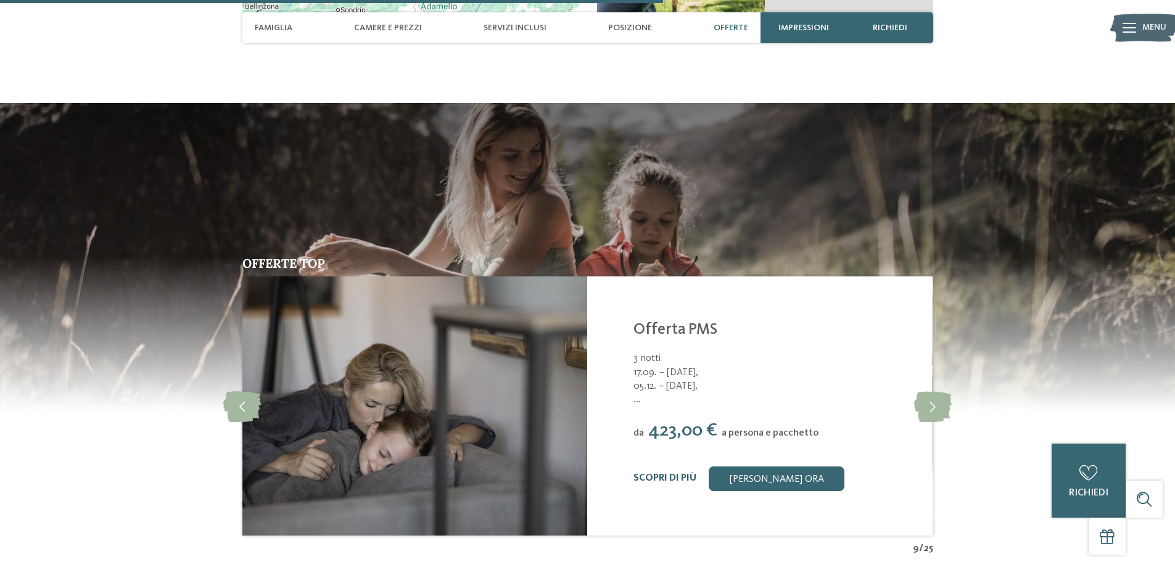
click at [645, 473] on link "Scopri di più" at bounding box center [665, 478] width 63 height 10
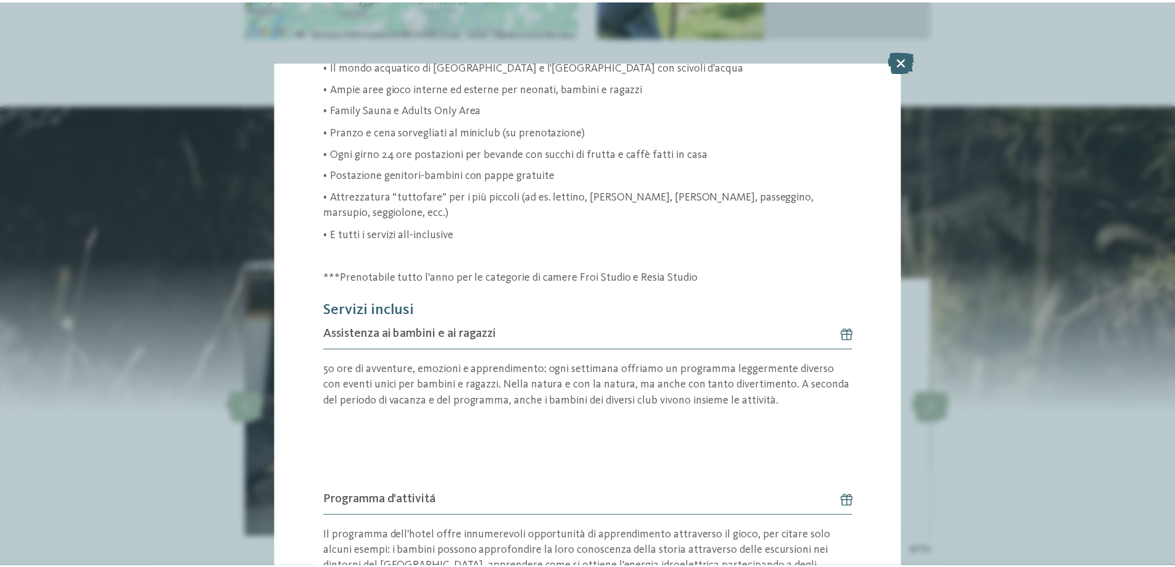
scroll to position [309, 0]
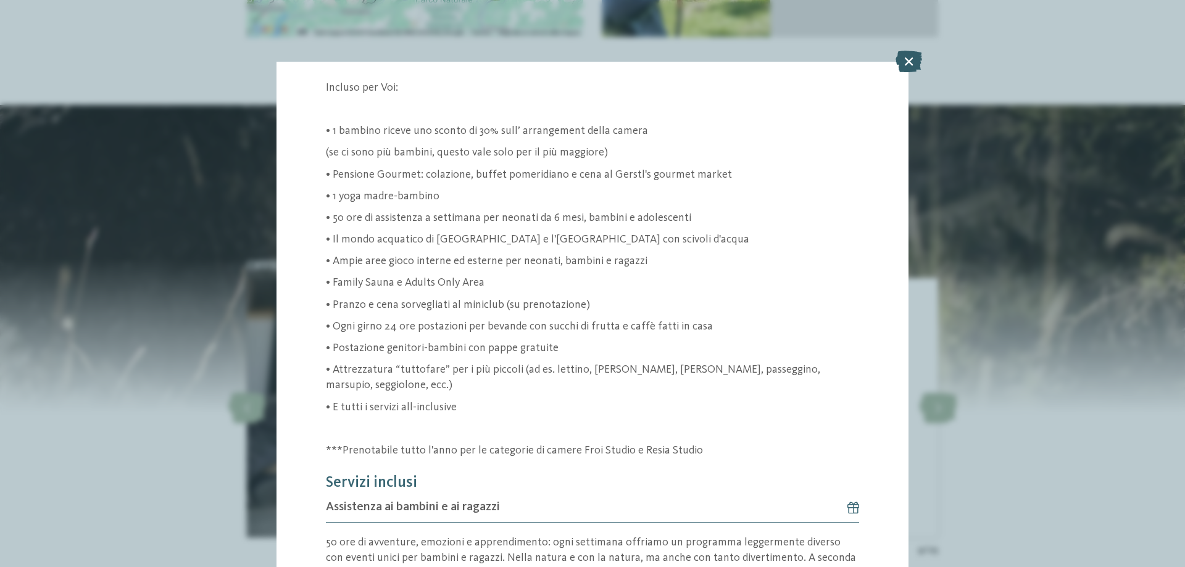
click at [913, 62] on icon at bounding box center [908, 62] width 27 height 22
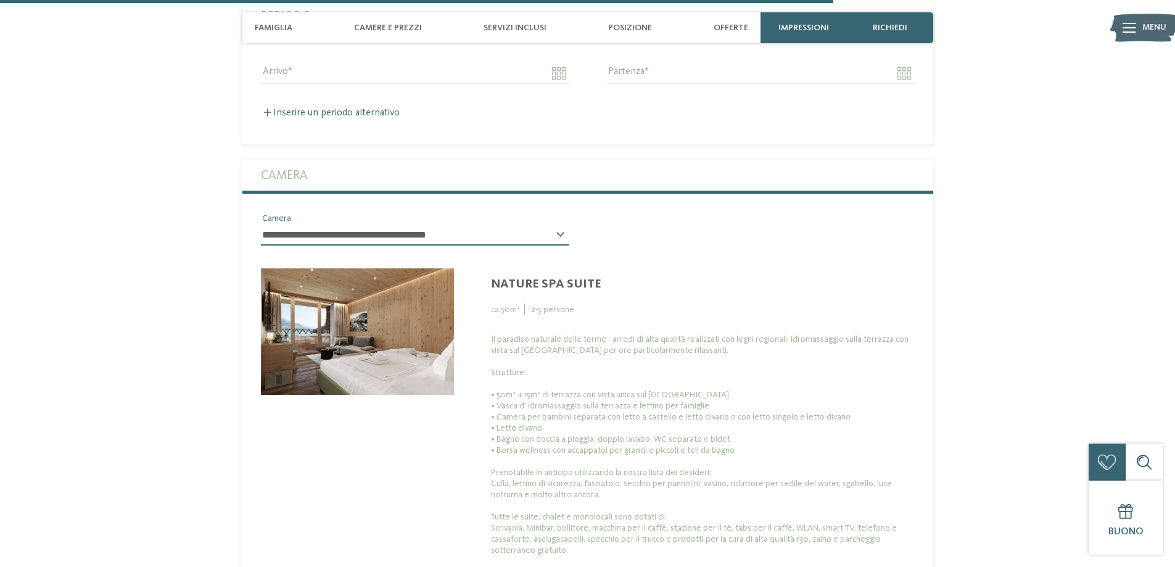
scroll to position [2962, 0]
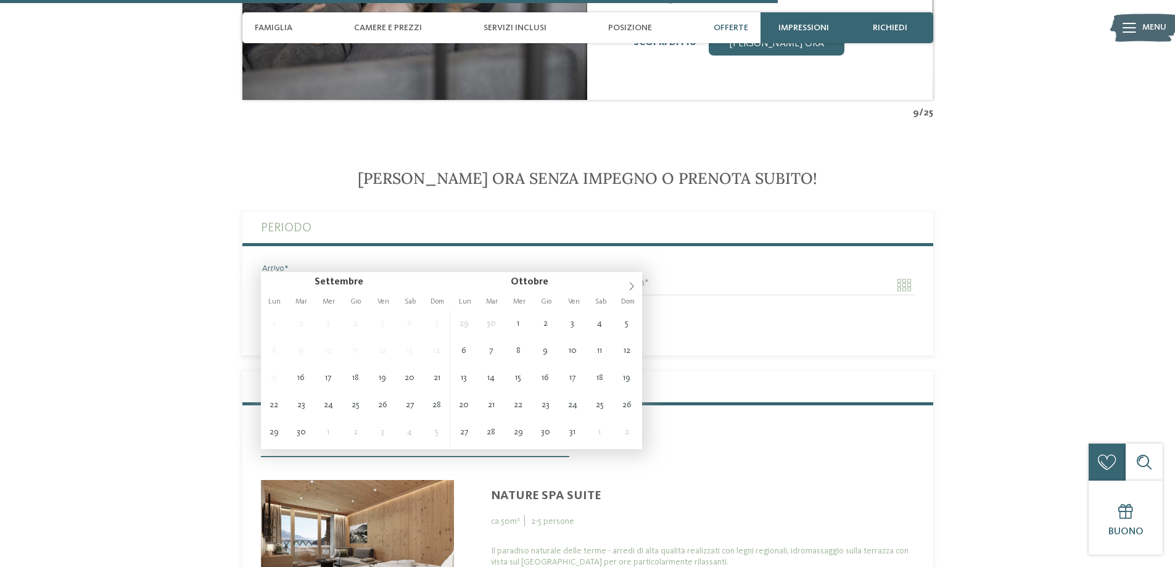
click at [352, 275] on input "Arrivo" at bounding box center [415, 285] width 309 height 21
type input "**********"
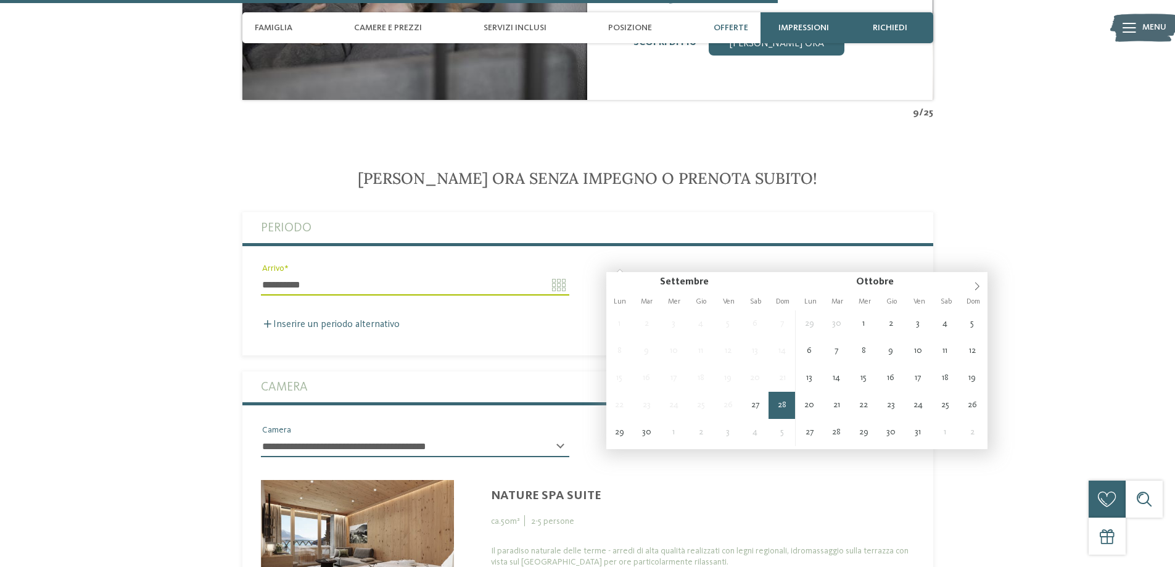
type input "**********"
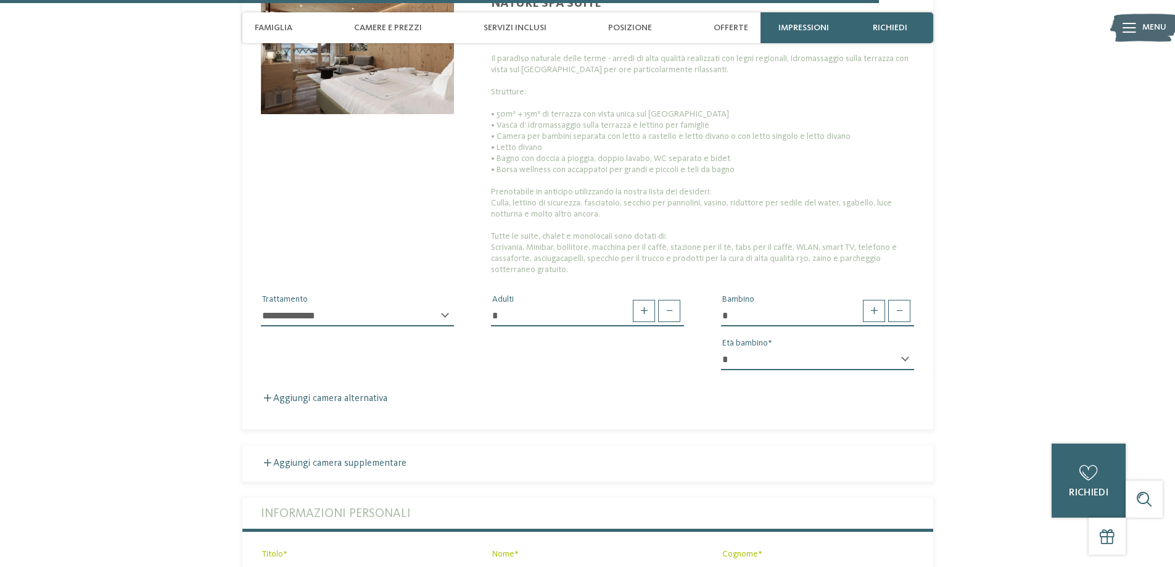
scroll to position [3641, 0]
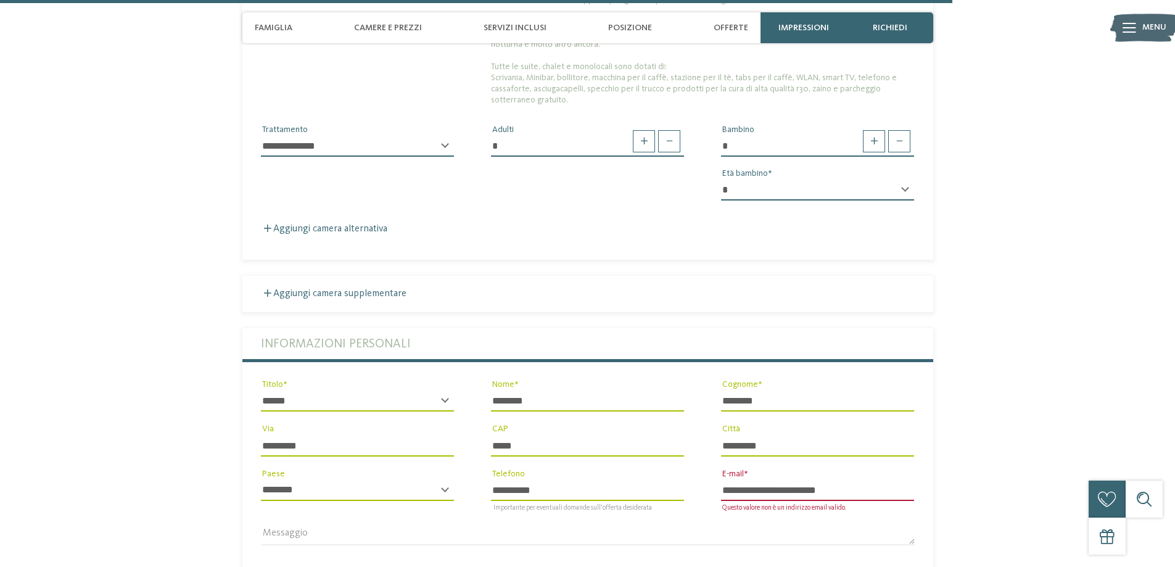
drag, startPoint x: 832, startPoint y: 465, endPoint x: 628, endPoint y: 452, distance: 204.7
click at [628, 452] on div "Informazioni personali * ****** ******* ******** ****** Titolo ******** Nome **…" at bounding box center [588, 442] width 691 height 228
click at [807, 480] on div "**********" at bounding box center [817, 496] width 193 height 32
click at [808, 480] on input "**********" at bounding box center [817, 490] width 193 height 21
drag, startPoint x: 792, startPoint y: 463, endPoint x: 779, endPoint y: 465, distance: 13.0
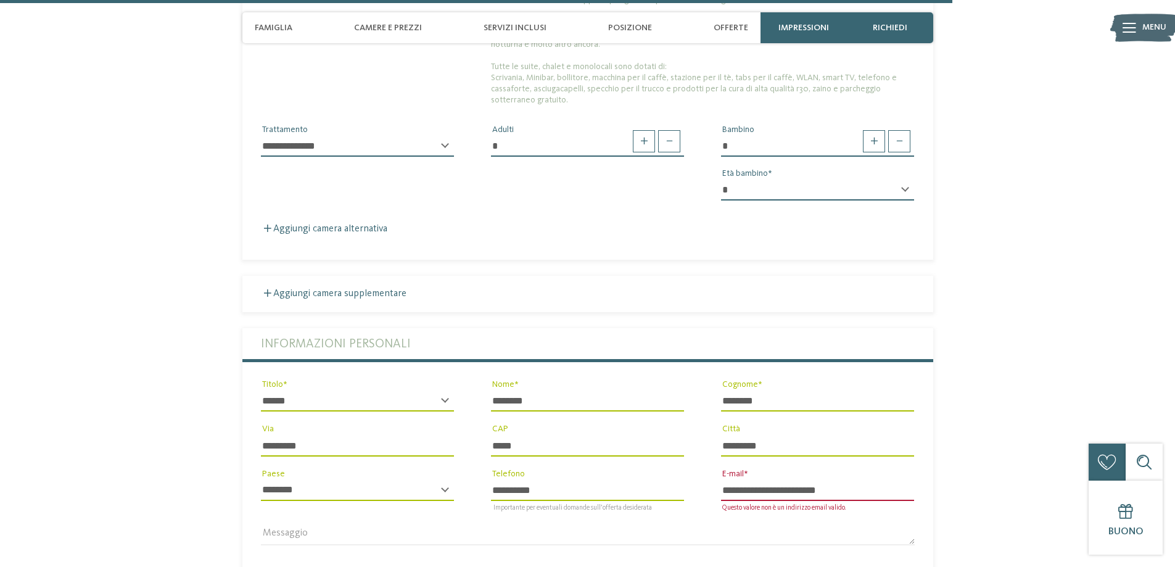
click at [779, 480] on input "**********" at bounding box center [817, 490] width 193 height 21
click at [822, 480] on input "**********" at bounding box center [817, 490] width 193 height 21
type input "**********"
click at [816, 512] on div "Messaggio" at bounding box center [588, 534] width 691 height 44
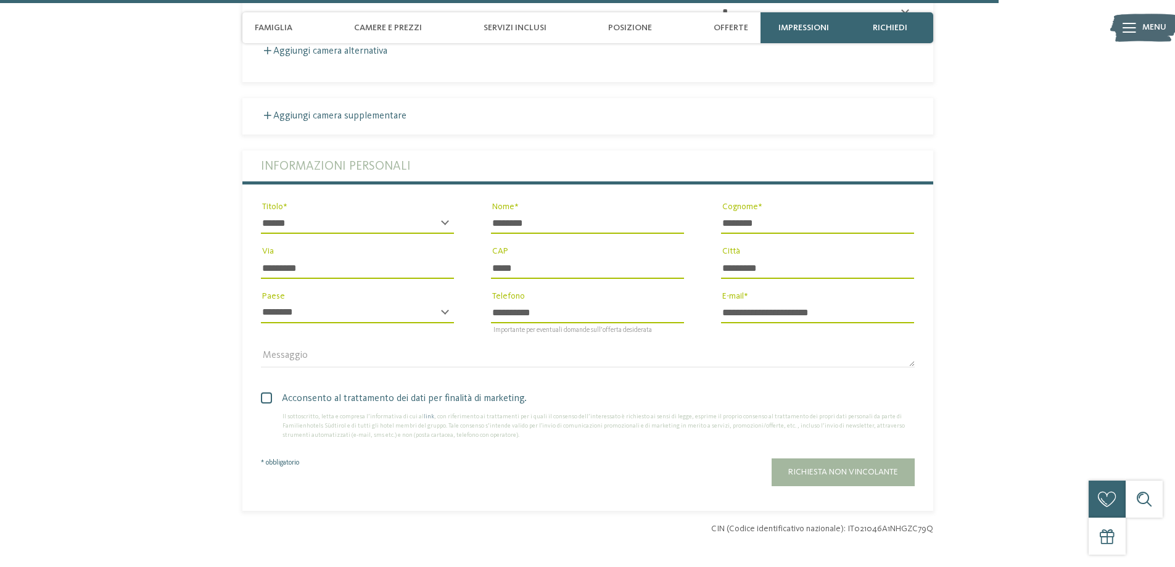
scroll to position [3826, 0]
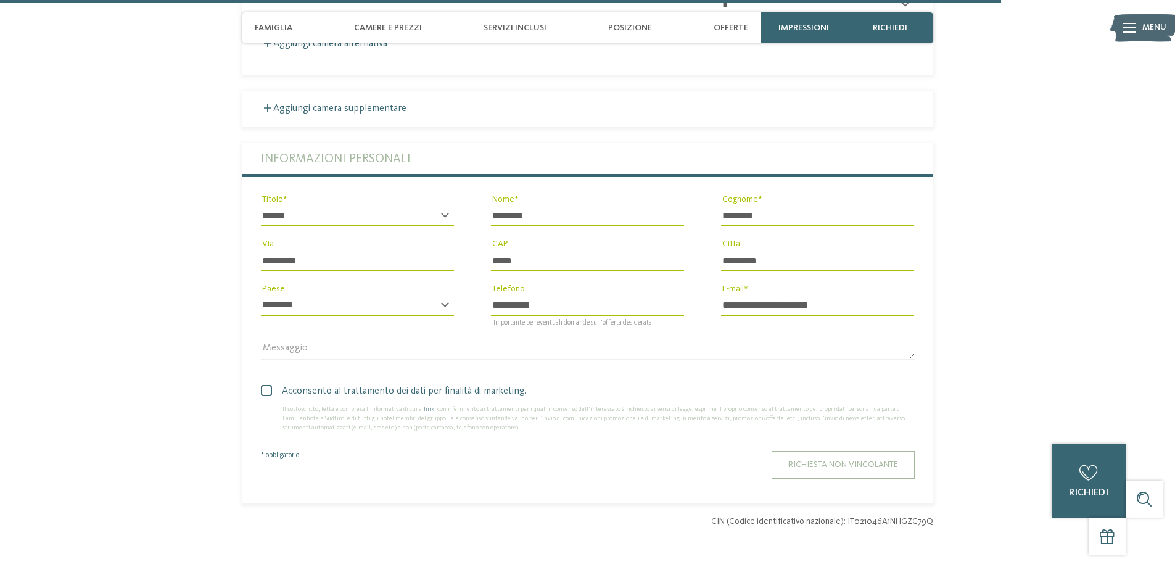
click at [840, 451] on button "Richiesta non vincolante" at bounding box center [843, 465] width 143 height 28
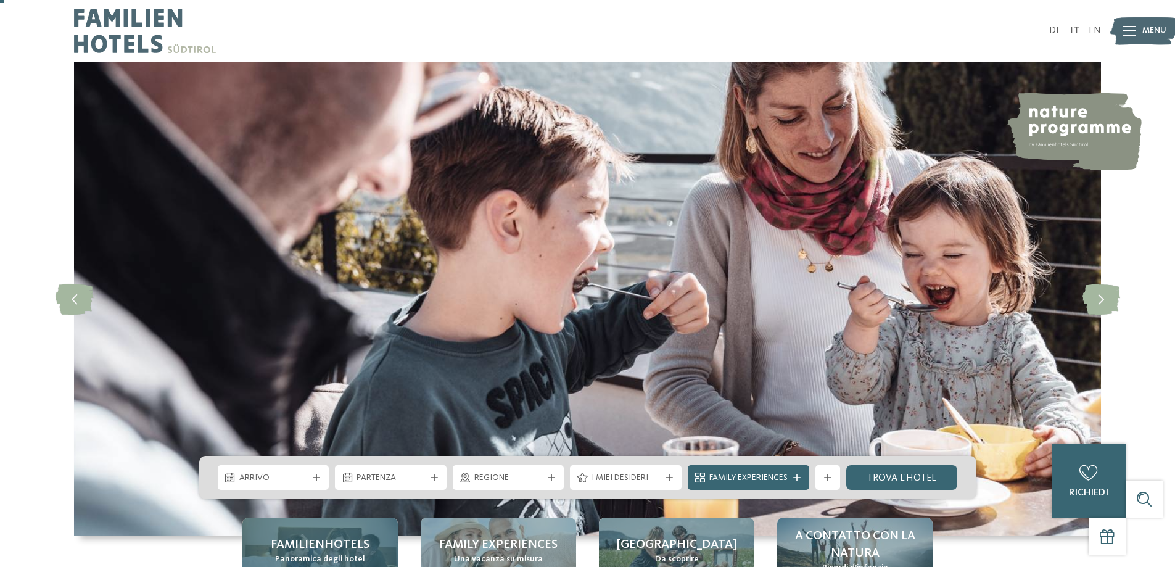
scroll to position [185, 0]
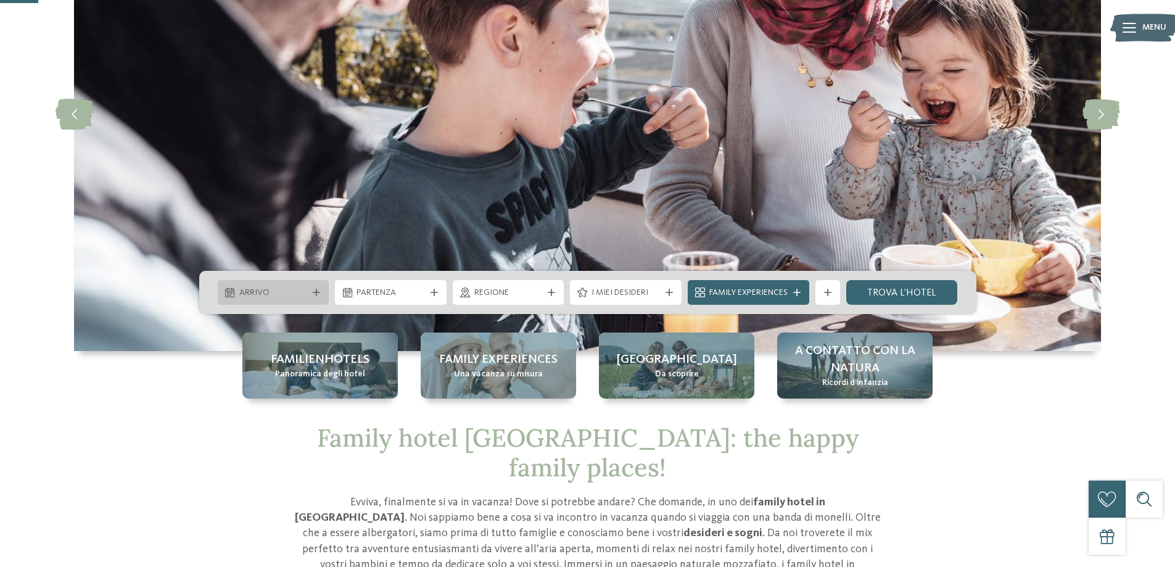
click at [277, 296] on span "Arrivo" at bounding box center [273, 293] width 68 height 12
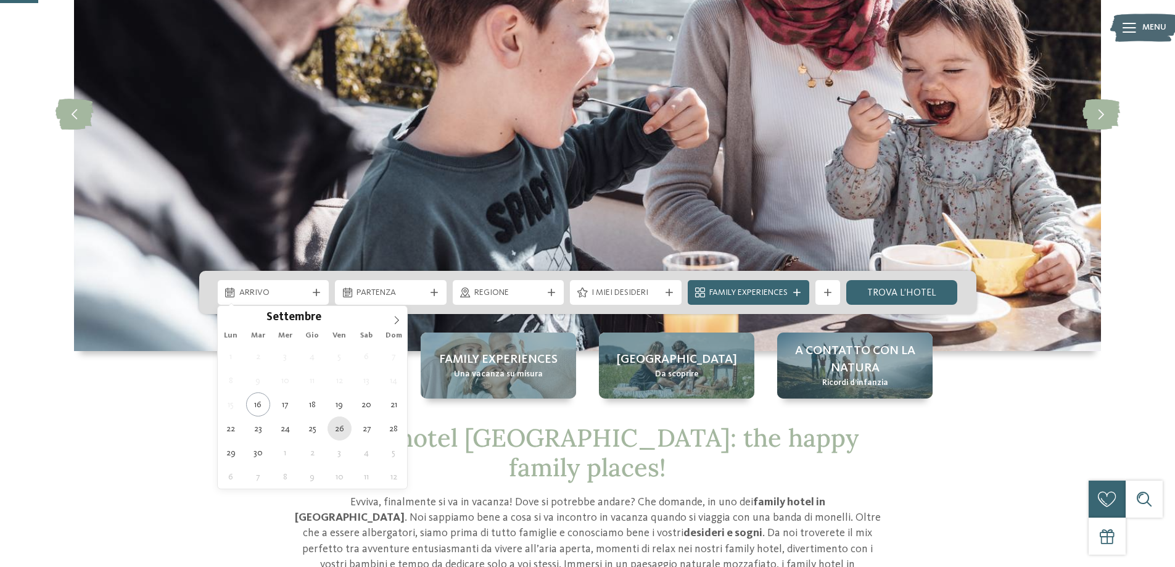
type div "[DATE]"
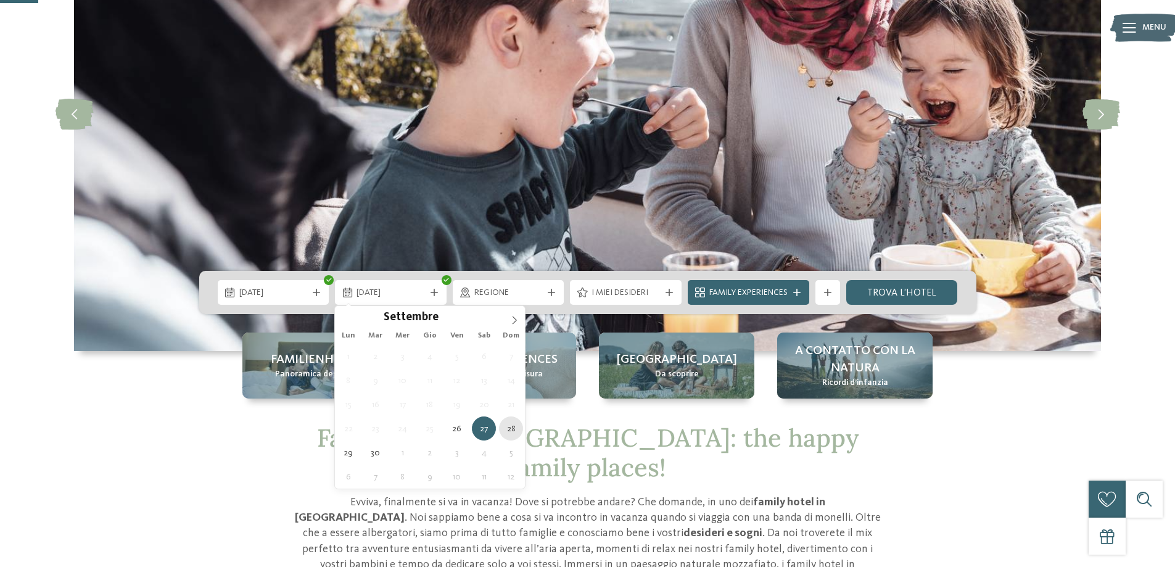
type div "[DATE]"
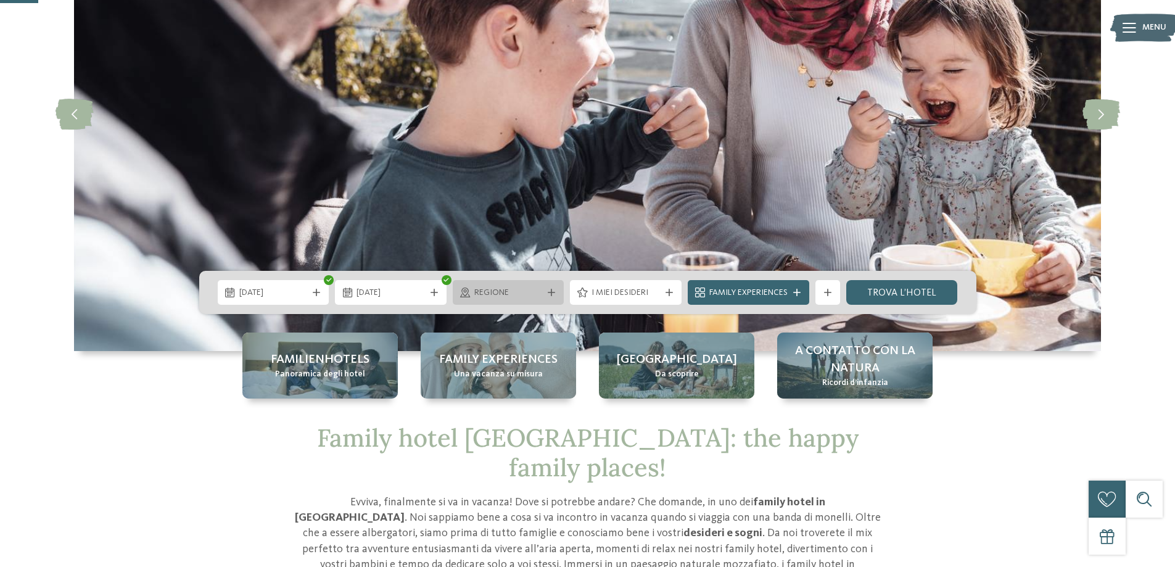
click at [500, 296] on span "Regione" at bounding box center [509, 293] width 68 height 12
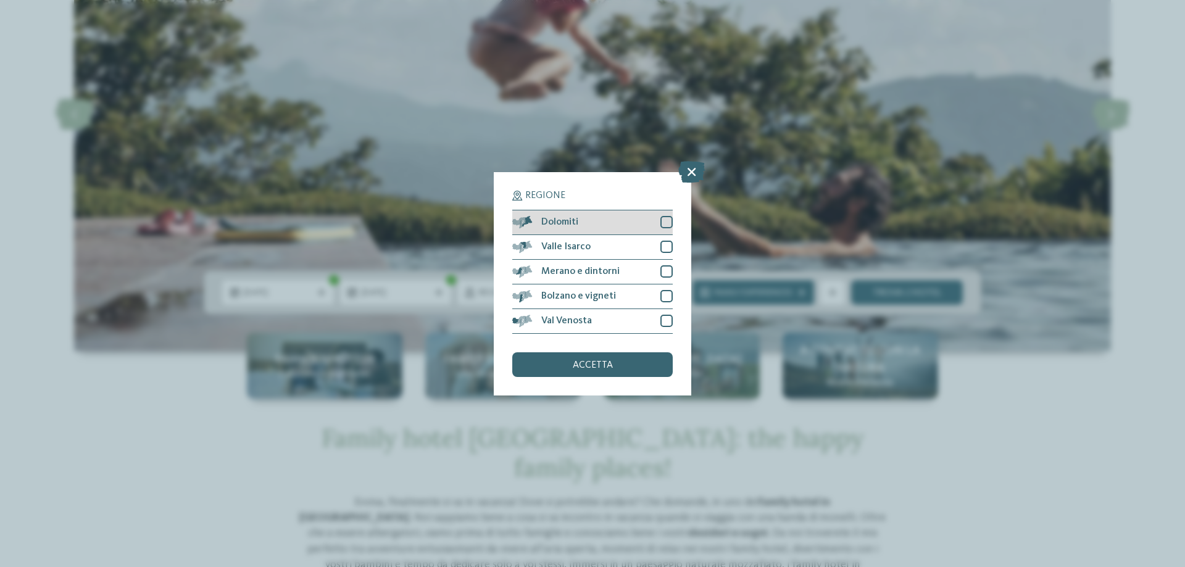
click at [670, 220] on div at bounding box center [666, 222] width 12 height 12
drag, startPoint x: 663, startPoint y: 245, endPoint x: 660, endPoint y: 273, distance: 28.5
click at [663, 248] on div at bounding box center [666, 247] width 12 height 12
click at [662, 272] on div at bounding box center [666, 271] width 12 height 12
drag, startPoint x: 665, startPoint y: 292, endPoint x: 669, endPoint y: 312, distance: 20.1
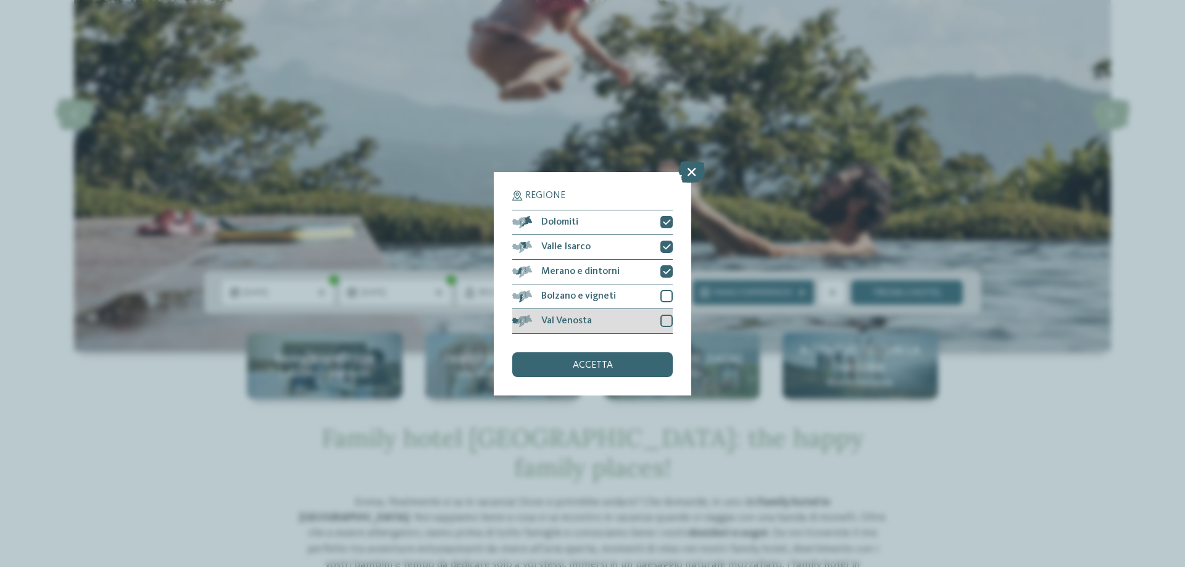
click at [666, 292] on div at bounding box center [666, 296] width 12 height 12
click at [665, 317] on div at bounding box center [666, 321] width 12 height 12
click at [636, 363] on div "accetta" at bounding box center [592, 364] width 160 height 25
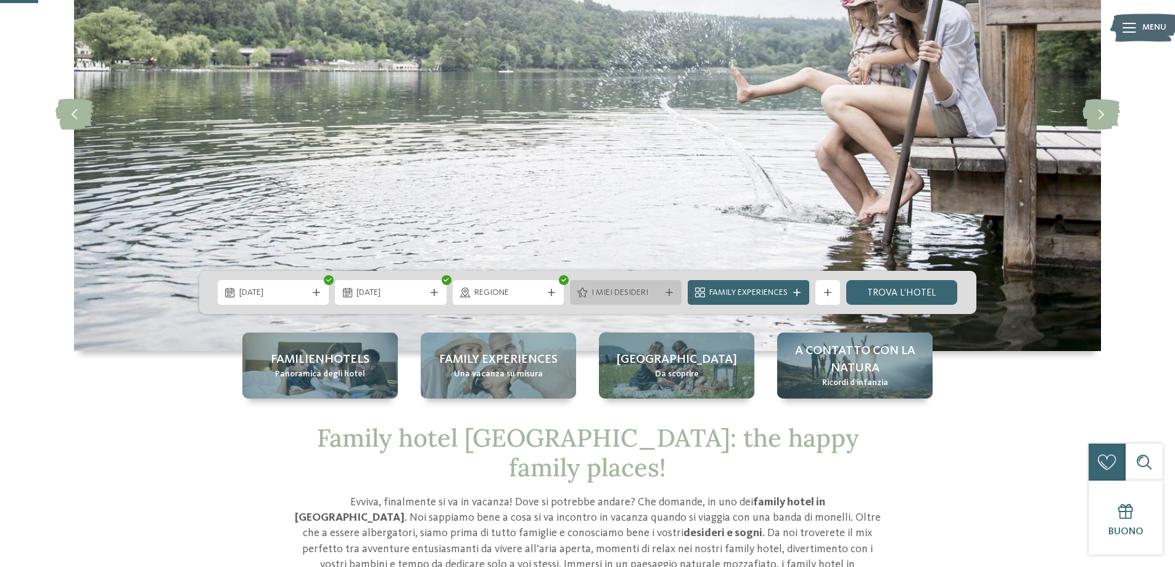
click at [610, 289] on span "I miei desideri" at bounding box center [626, 293] width 68 height 12
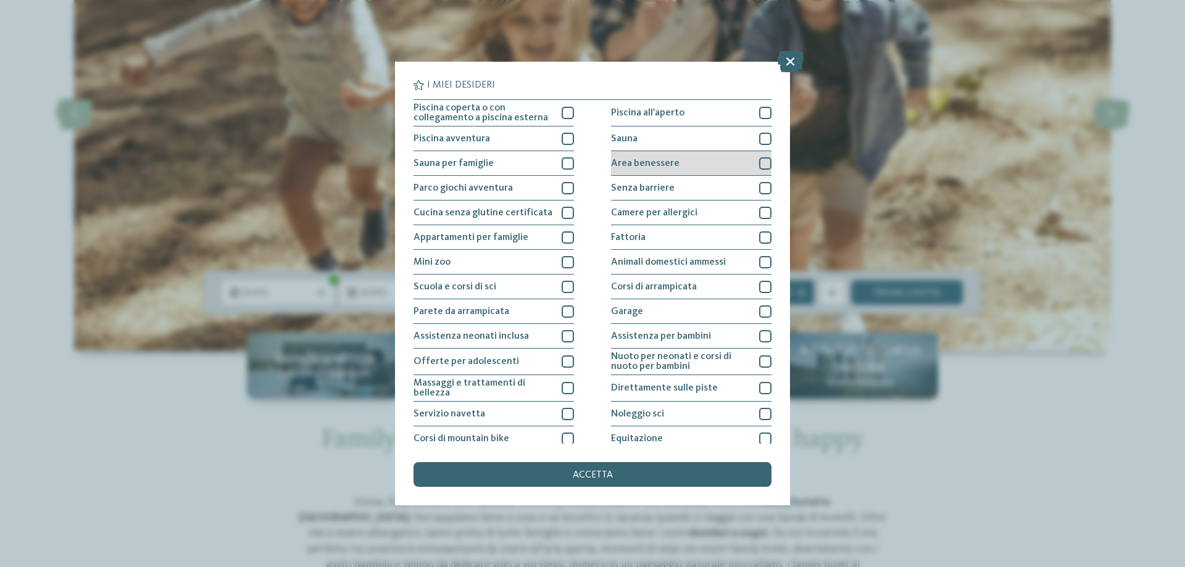
click at [760, 159] on div at bounding box center [765, 163] width 12 height 12
click at [759, 139] on div at bounding box center [765, 139] width 12 height 12
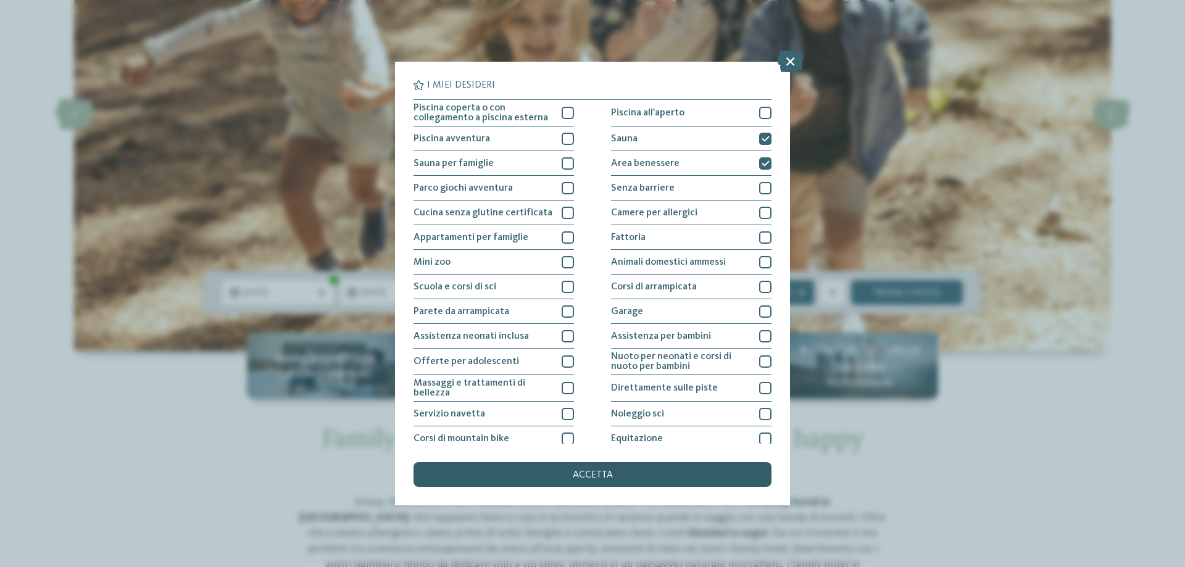
click at [593, 479] on span "accetta" at bounding box center [593, 475] width 40 height 10
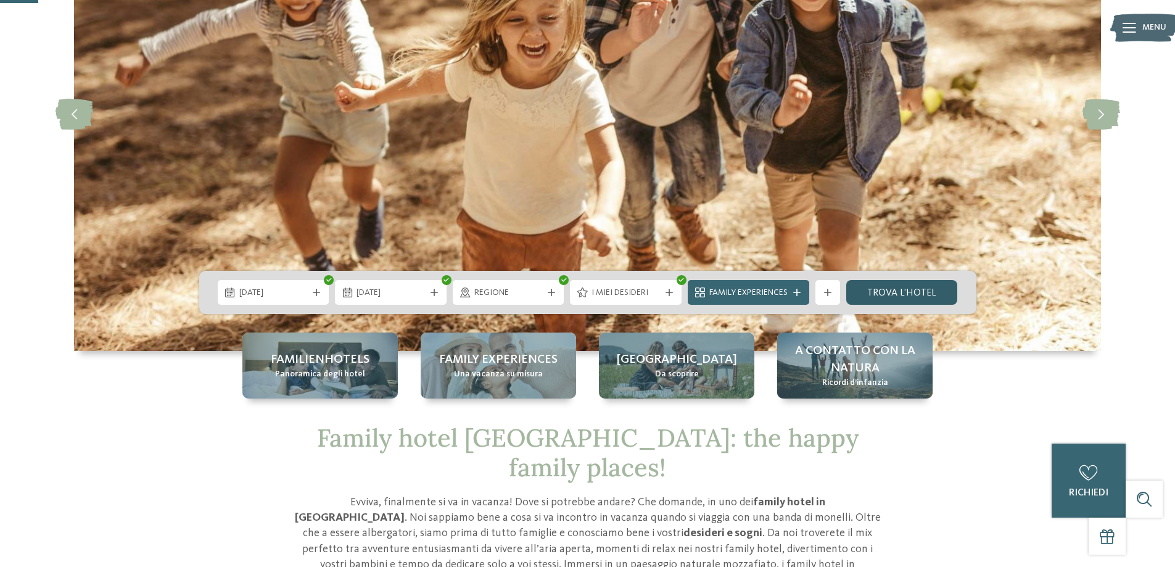
click at [889, 292] on link "trova l’hotel" at bounding box center [903, 292] width 112 height 25
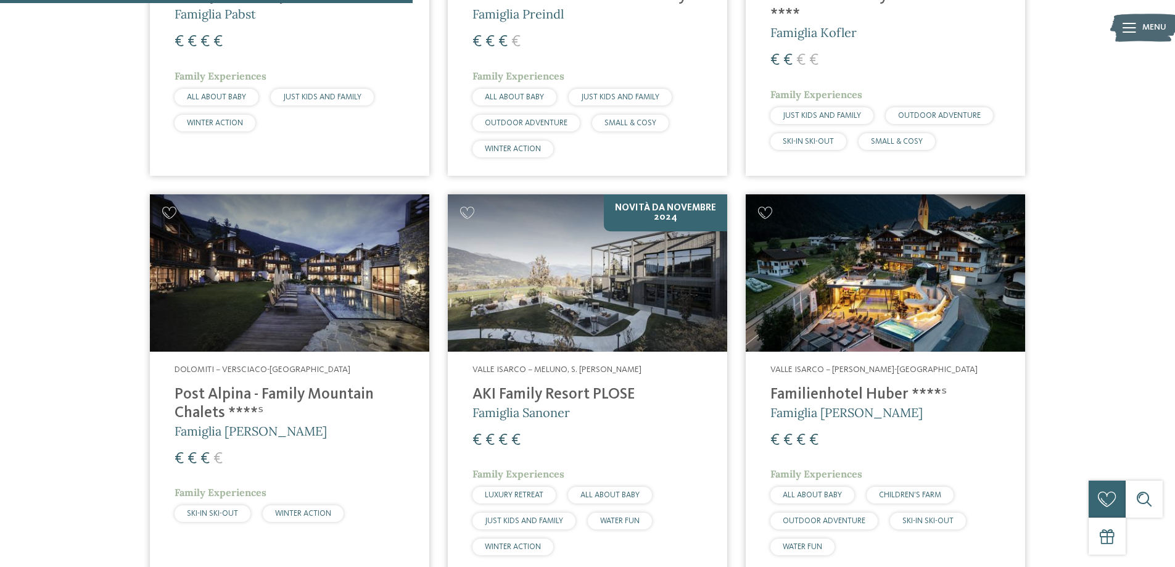
scroll to position [960, 0]
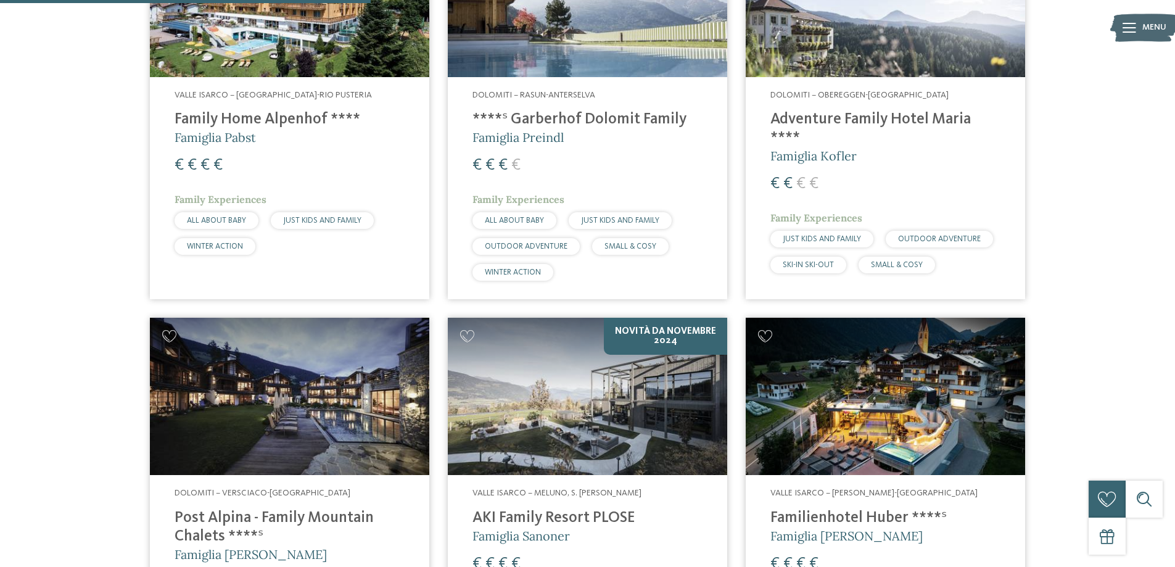
click at [865, 147] on div "Dolomiti – Obereggen-[GEOGRAPHIC_DATA] Adventure Family Hotel [PERSON_NAME] ***…" at bounding box center [886, 184] width 280 height 215
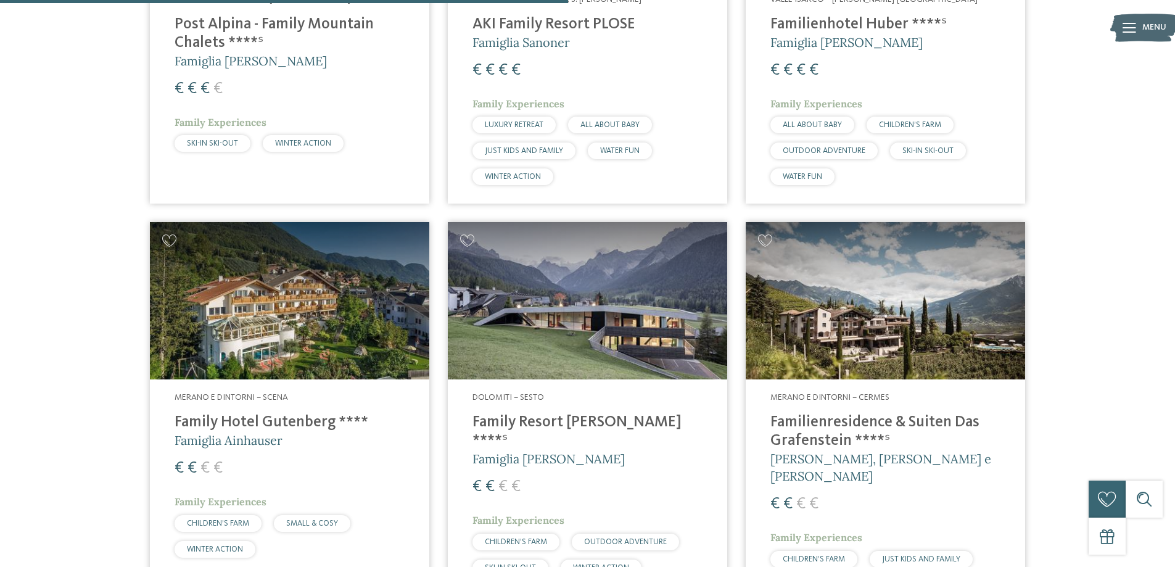
scroll to position [1515, 0]
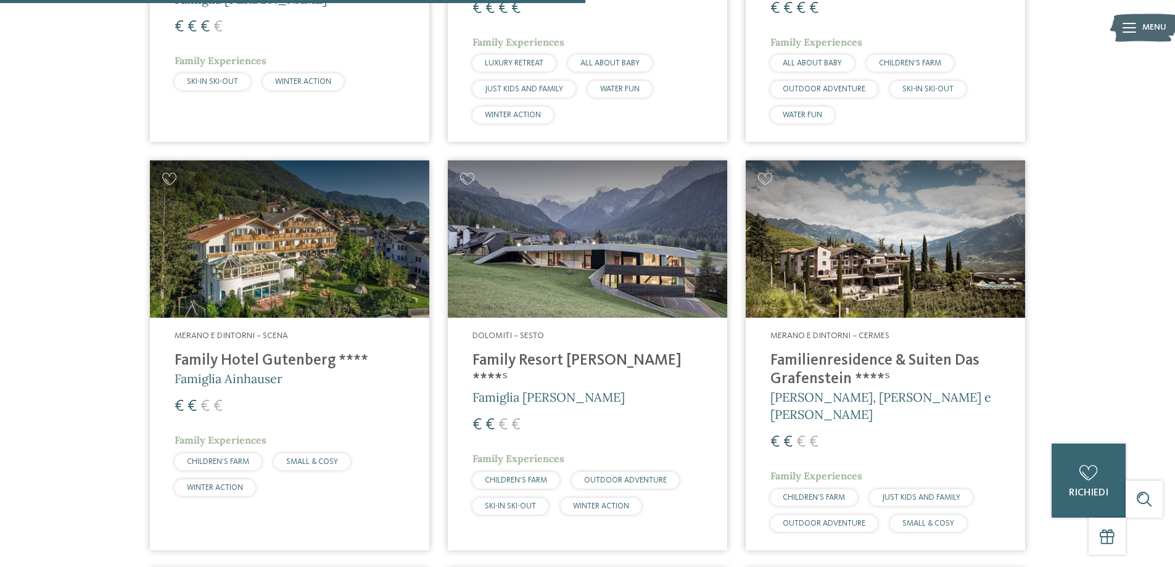
click at [898, 230] on img at bounding box center [886, 238] width 280 height 157
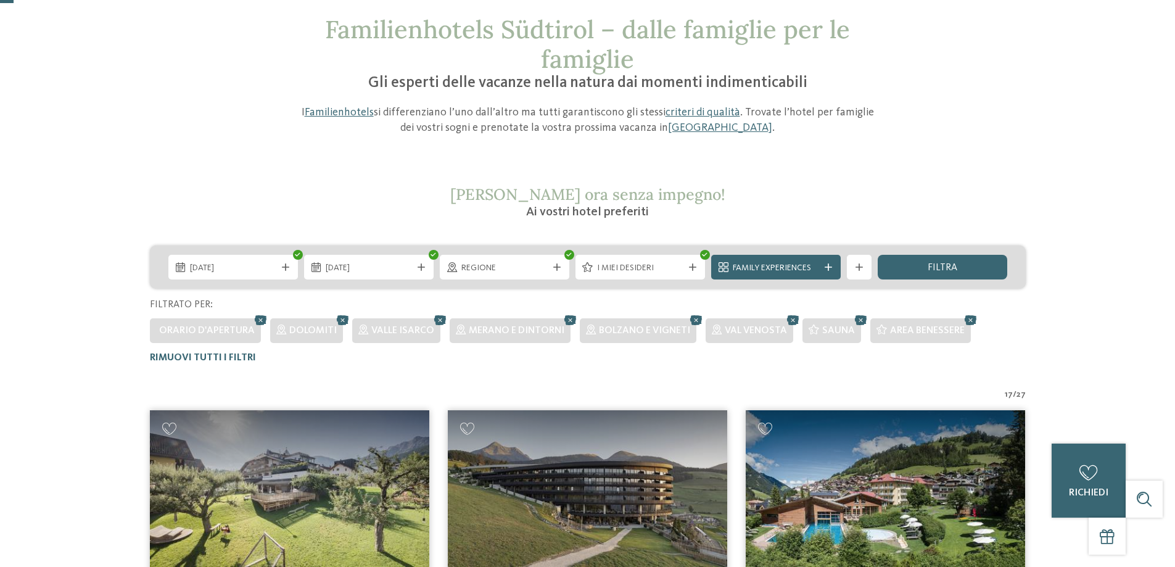
scroll to position [35, 0]
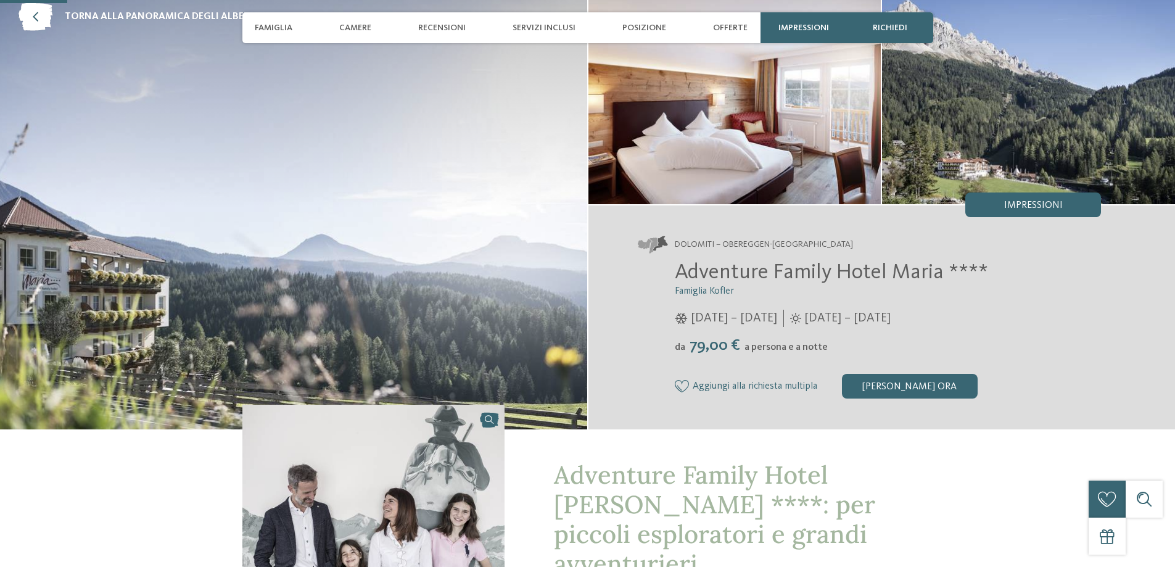
scroll to position [370, 0]
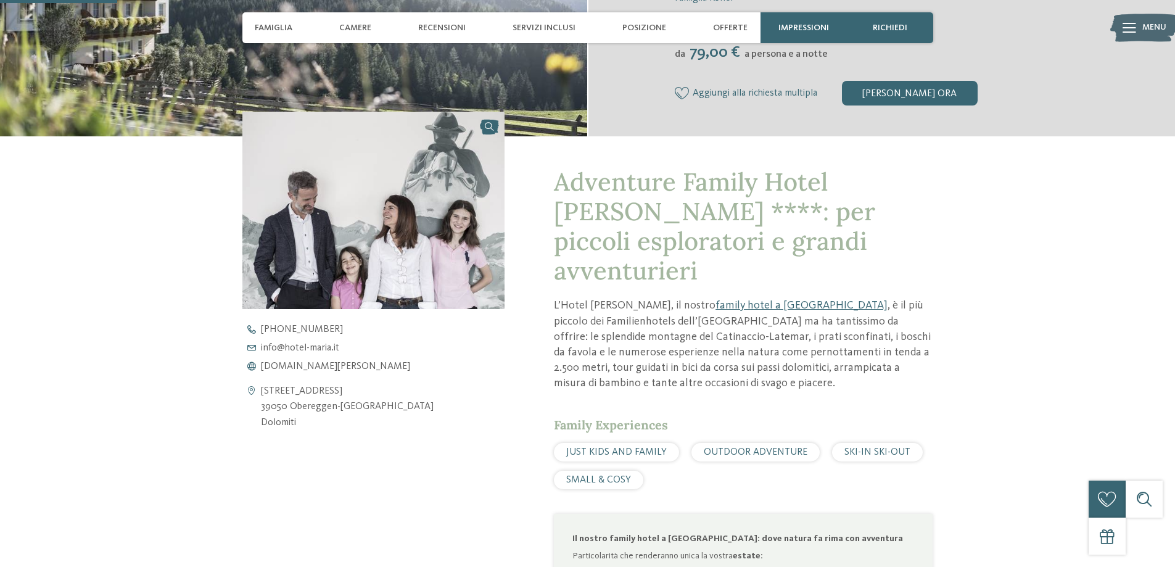
drag, startPoint x: 294, startPoint y: 363, endPoint x: 883, endPoint y: 139, distance: 630.6
click at [294, 363] on span "[DOMAIN_NAME][PERSON_NAME]" at bounding box center [335, 367] width 149 height 10
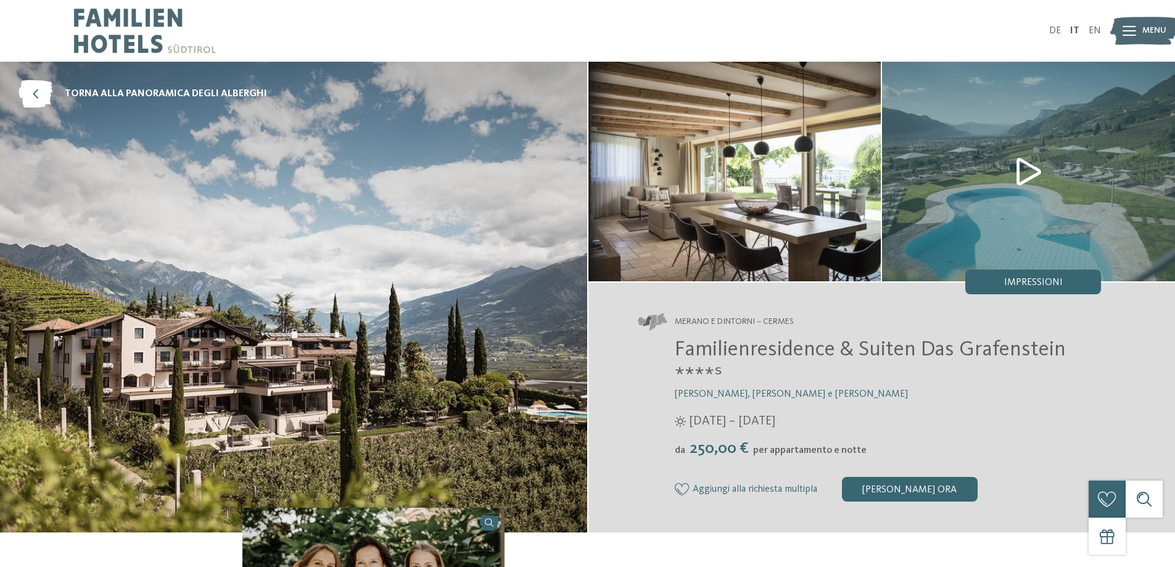
click at [1021, 164] on img at bounding box center [1028, 172] width 293 height 220
